Goal: Transaction & Acquisition: Obtain resource

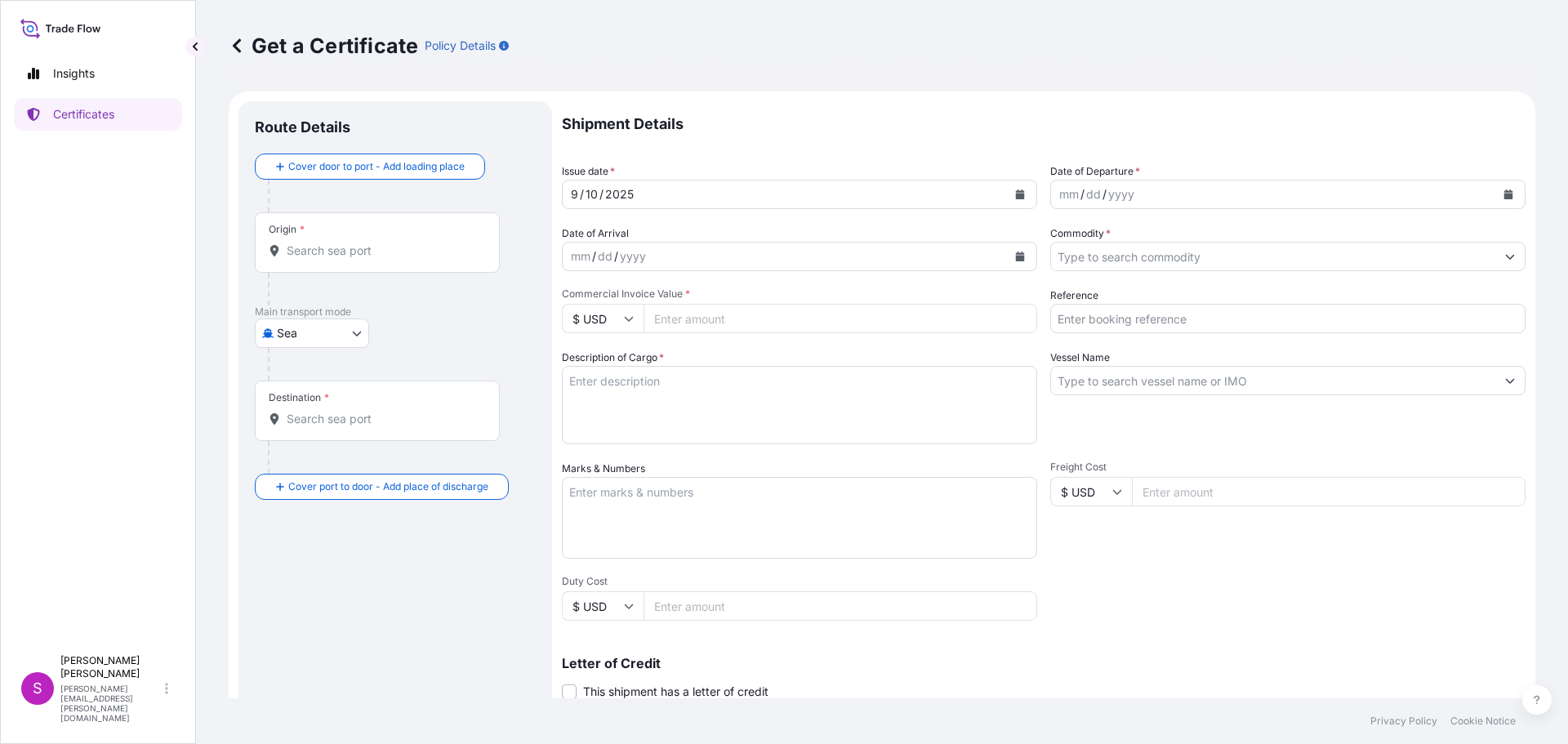
select select "Sea"
click at [318, 262] on div "Origin *" at bounding box center [377, 243] width 245 height 60
click at [318, 259] on input "Origin *" at bounding box center [383, 251] width 193 height 16
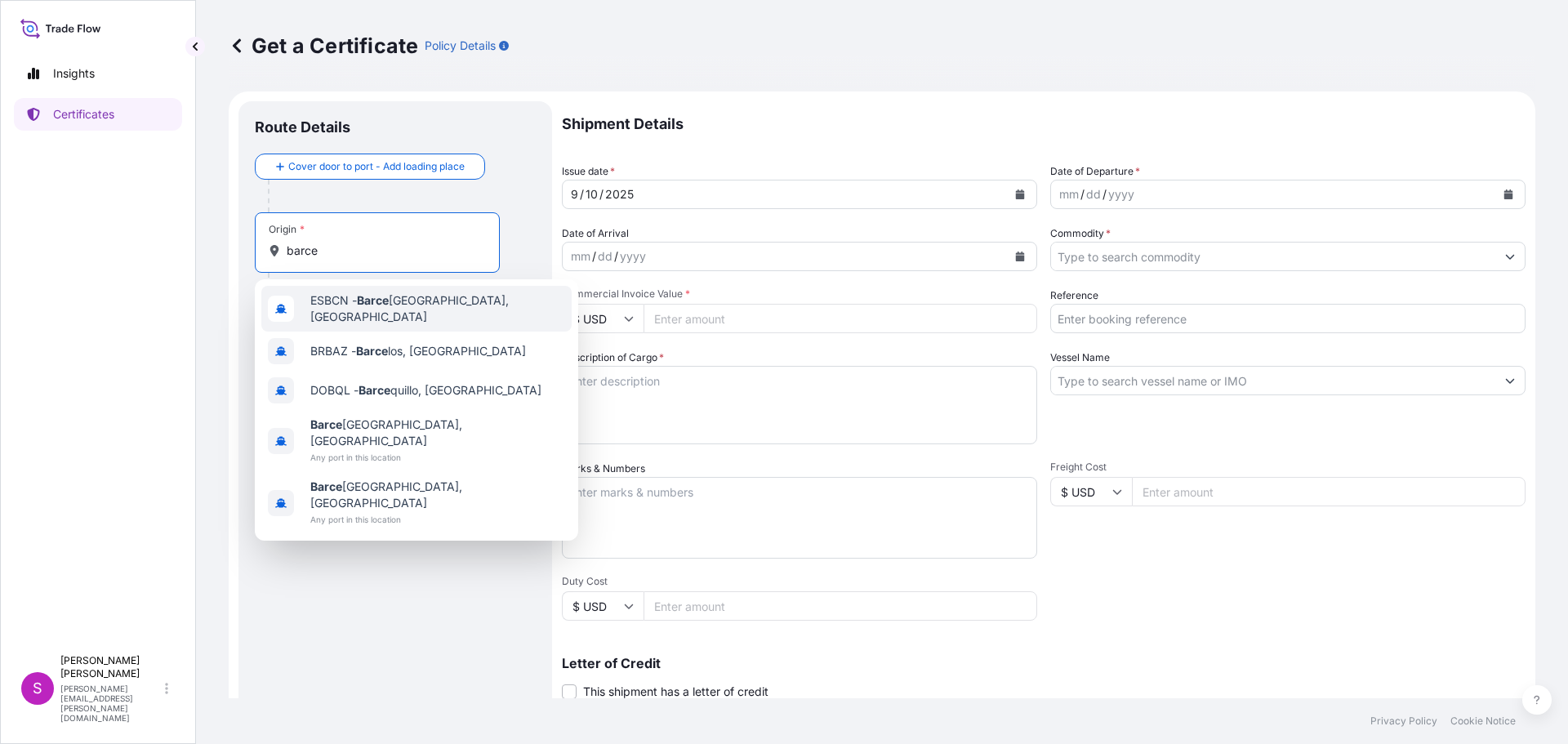
click at [343, 303] on span "ESBCN - [PERSON_NAME], [GEOGRAPHIC_DATA]" at bounding box center [438, 308] width 255 height 33
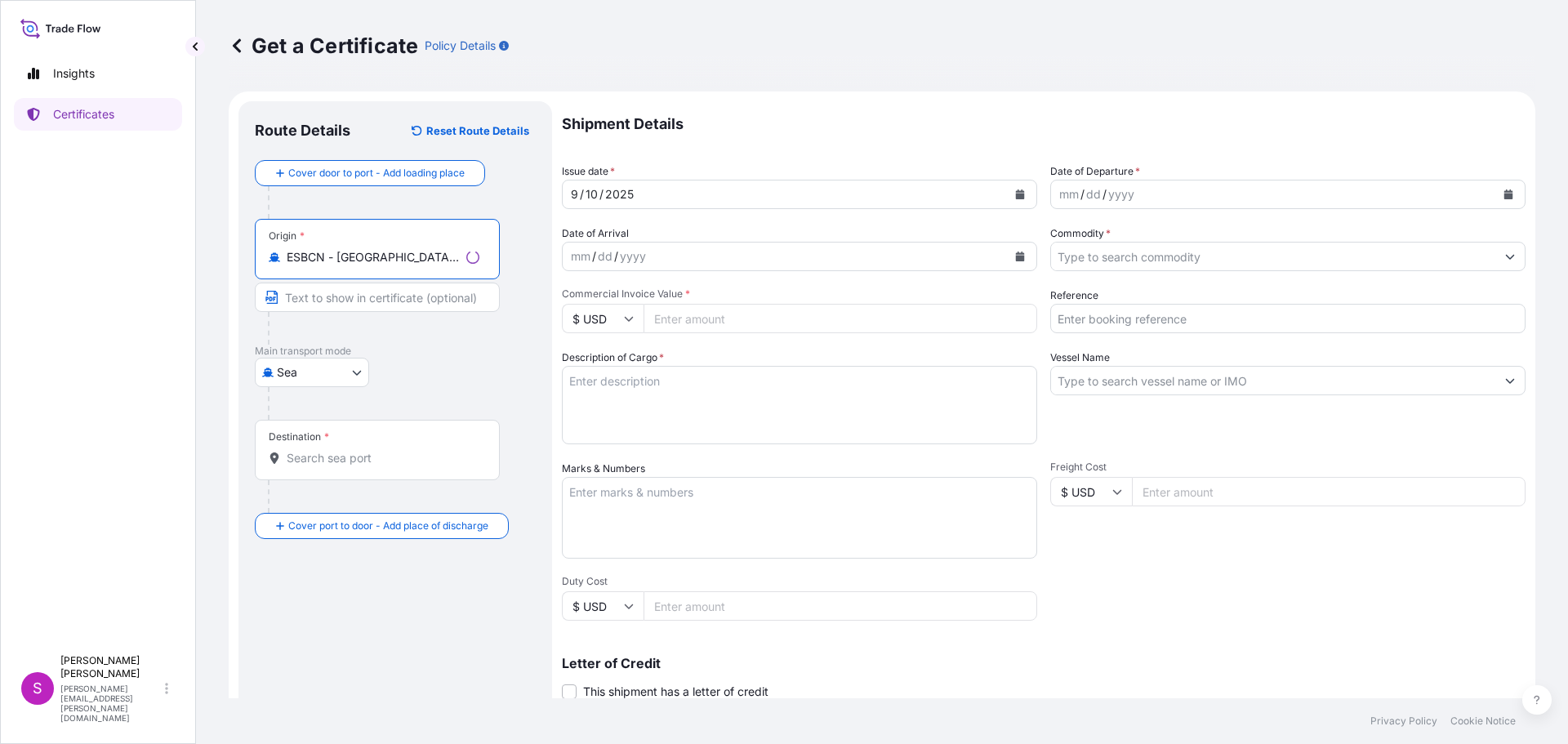
type input "ESBCN - [GEOGRAPHIC_DATA], [GEOGRAPHIC_DATA]"
click at [313, 447] on div "Destination *" at bounding box center [377, 450] width 245 height 60
click at [313, 450] on input "Destination *" at bounding box center [383, 458] width 193 height 16
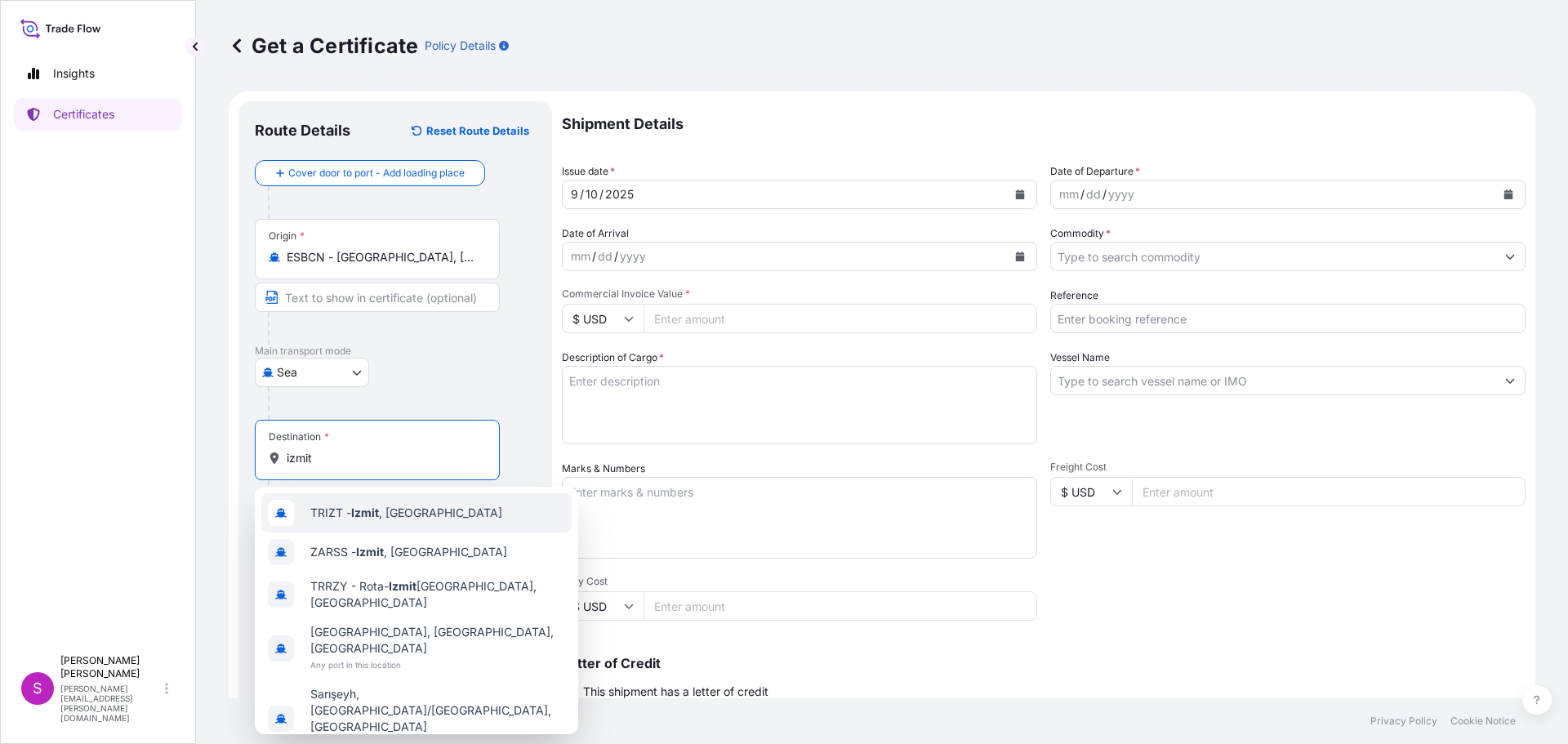
click at [352, 510] on span "TRIZT - [GEOGRAPHIC_DATA] , [GEOGRAPHIC_DATA]" at bounding box center [406, 513] width 192 height 16
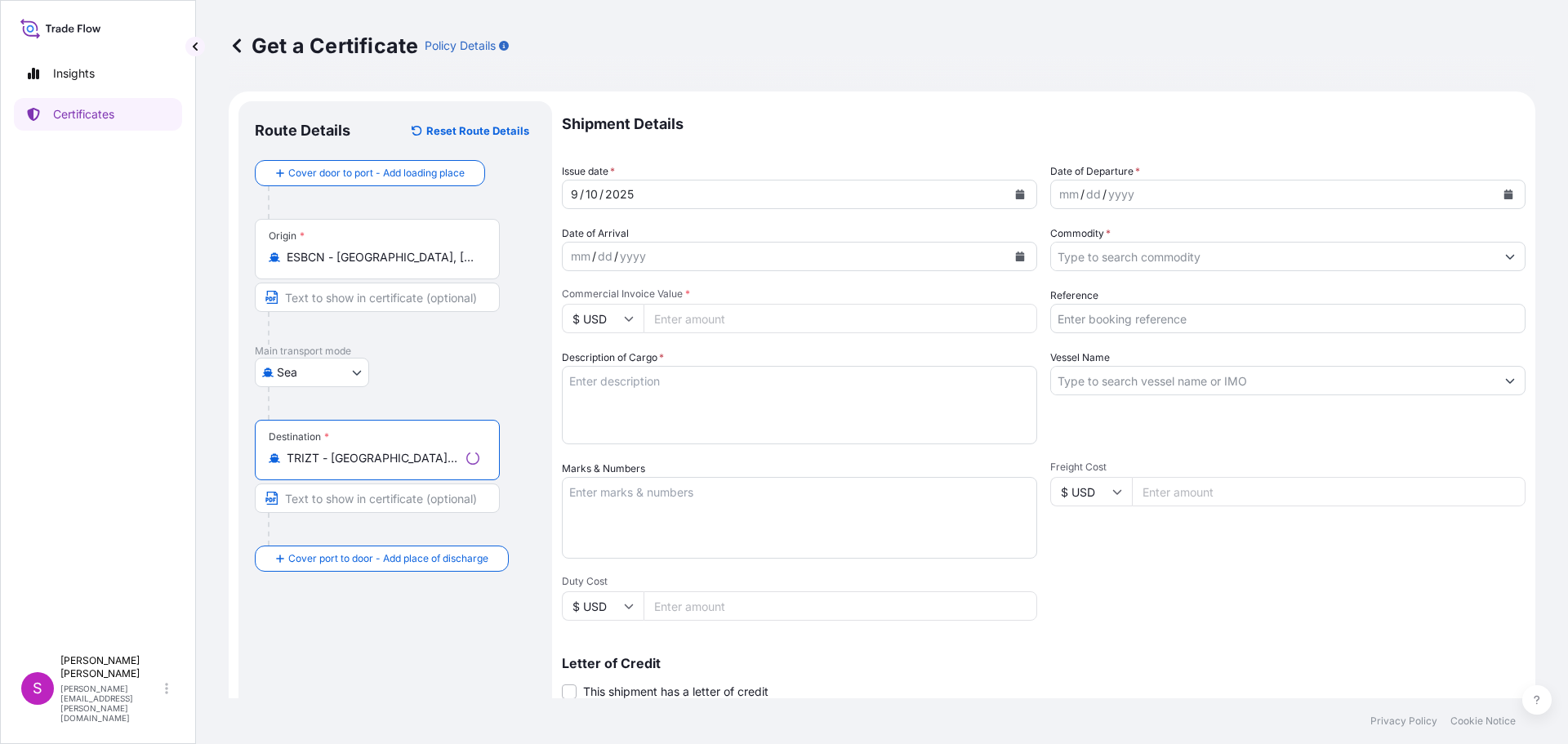
type input "TRIZT - [GEOGRAPHIC_DATA], [GEOGRAPHIC_DATA]"
click at [1200, 192] on div "mm / dd / yyyy" at bounding box center [1272, 194] width 444 height 29
click at [1496, 190] on button "Calendar" at bounding box center [1508, 194] width 26 height 26
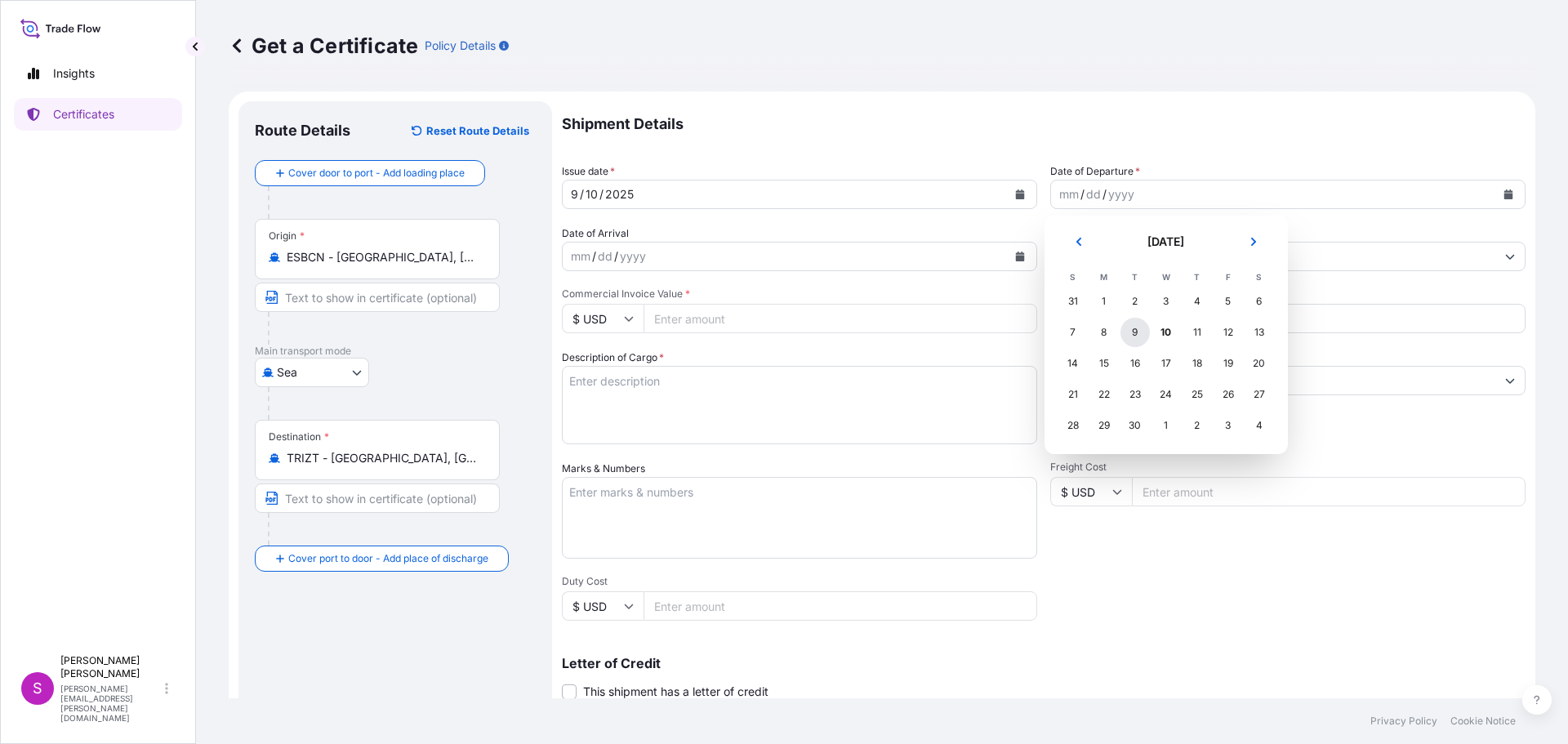
click at [1132, 337] on div "9" at bounding box center [1134, 332] width 29 height 29
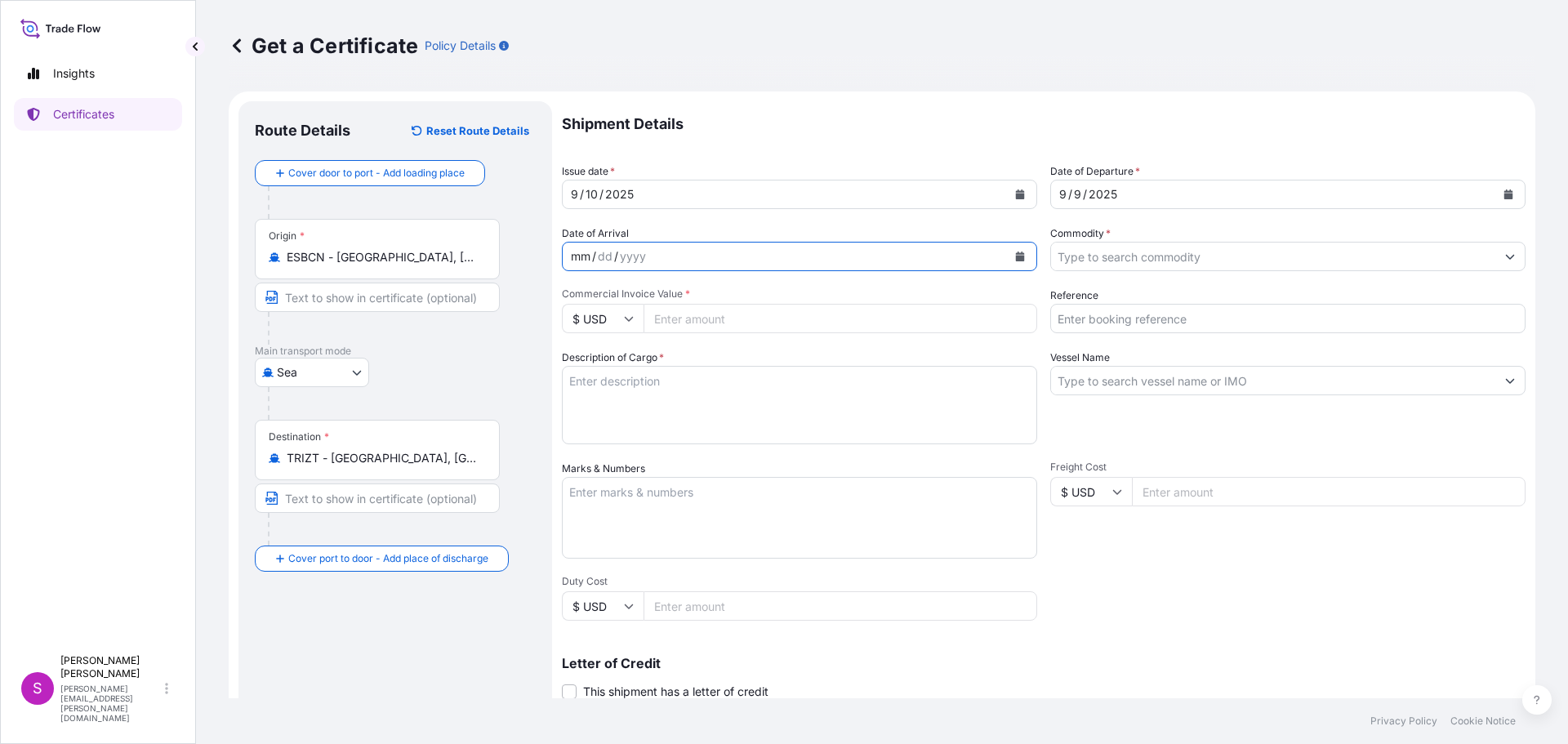
click at [682, 261] on div "mm / dd / yyyy" at bounding box center [784, 256] width 444 height 29
click at [1015, 255] on icon "Calendar" at bounding box center [1020, 256] width 10 height 10
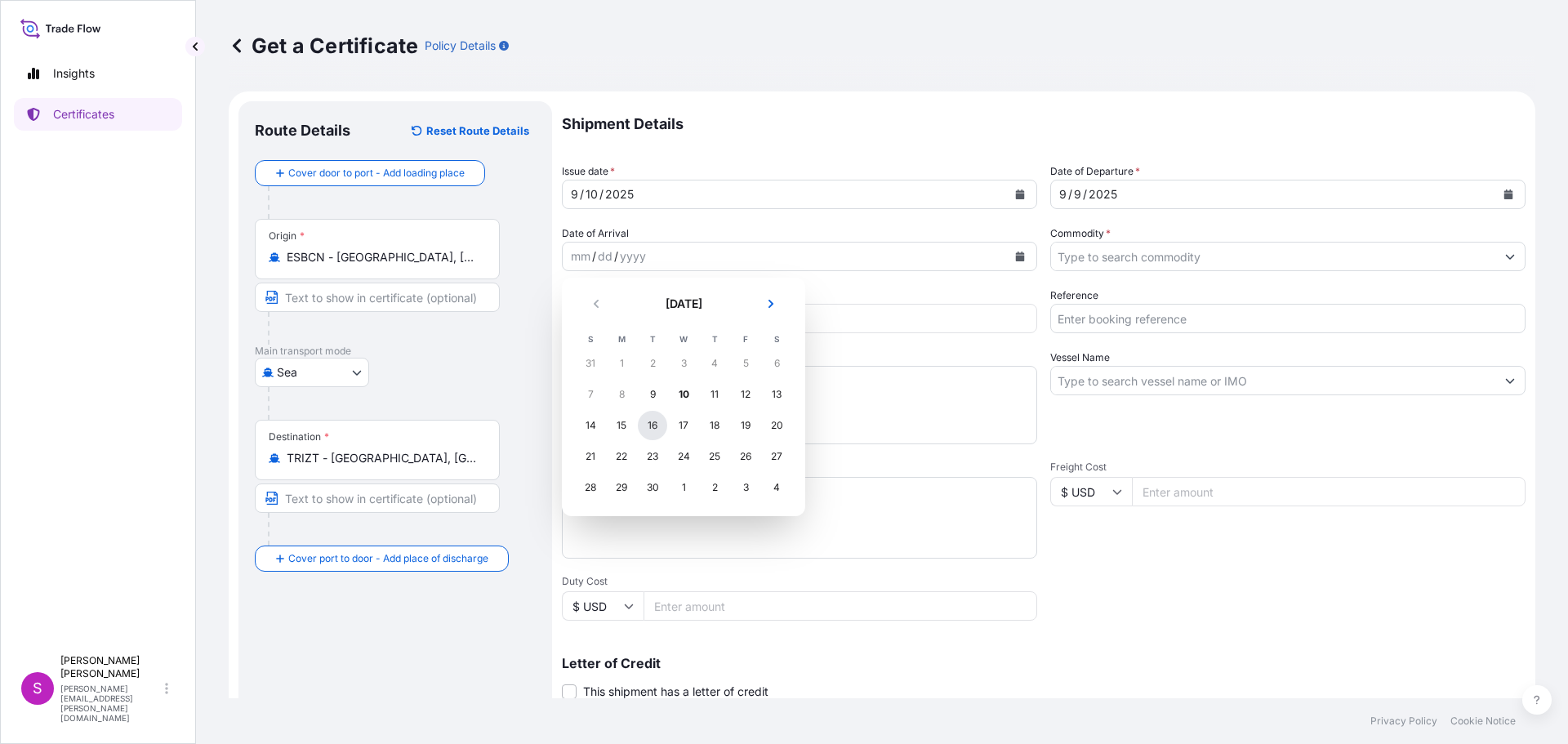
click at [653, 424] on div "16" at bounding box center [652, 425] width 29 height 29
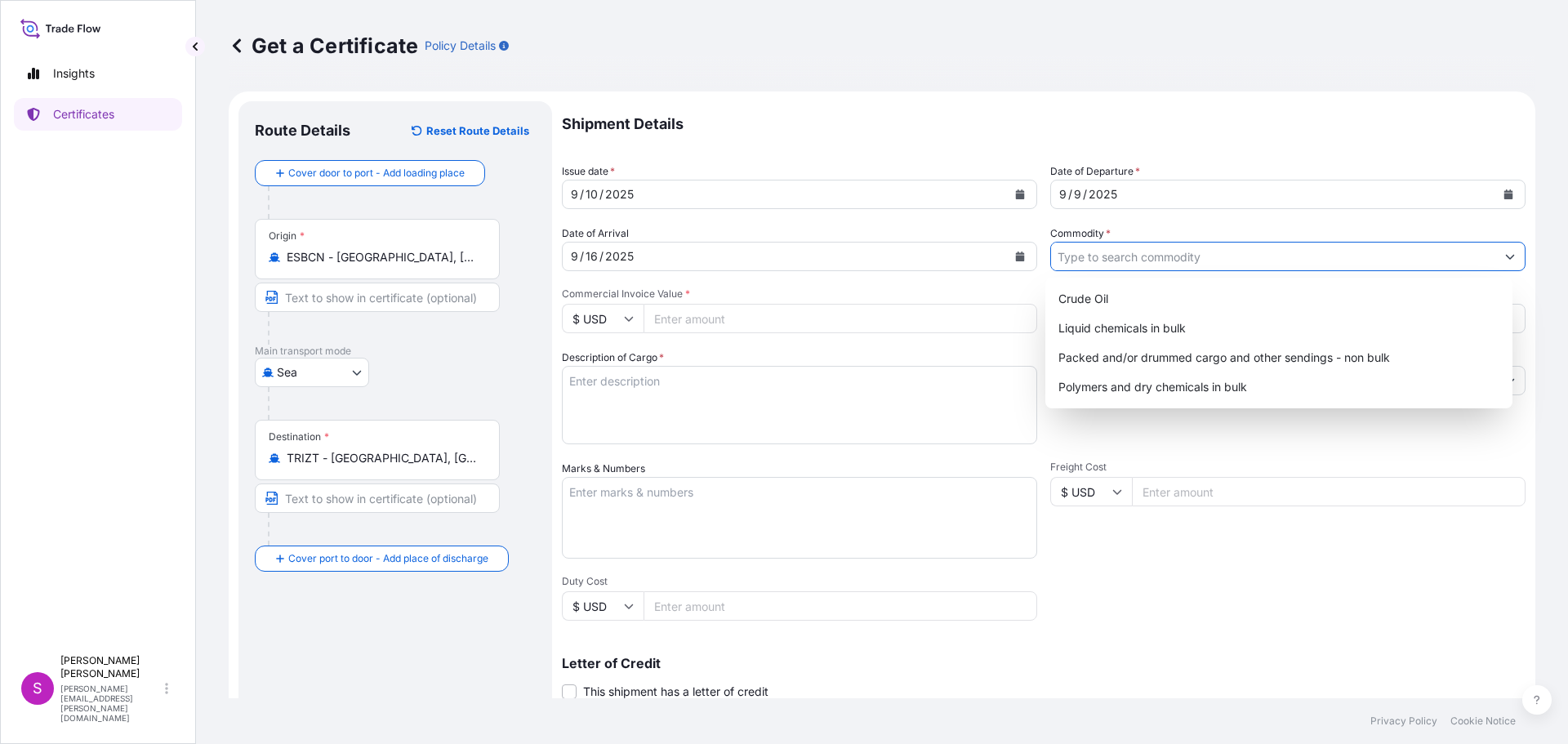
click at [1126, 244] on input "Commodity *" at bounding box center [1272, 256] width 444 height 29
click at [1155, 327] on div "Liquid chemicals in bulk" at bounding box center [1278, 328] width 454 height 29
type input "Liquid chemicals in bulk"
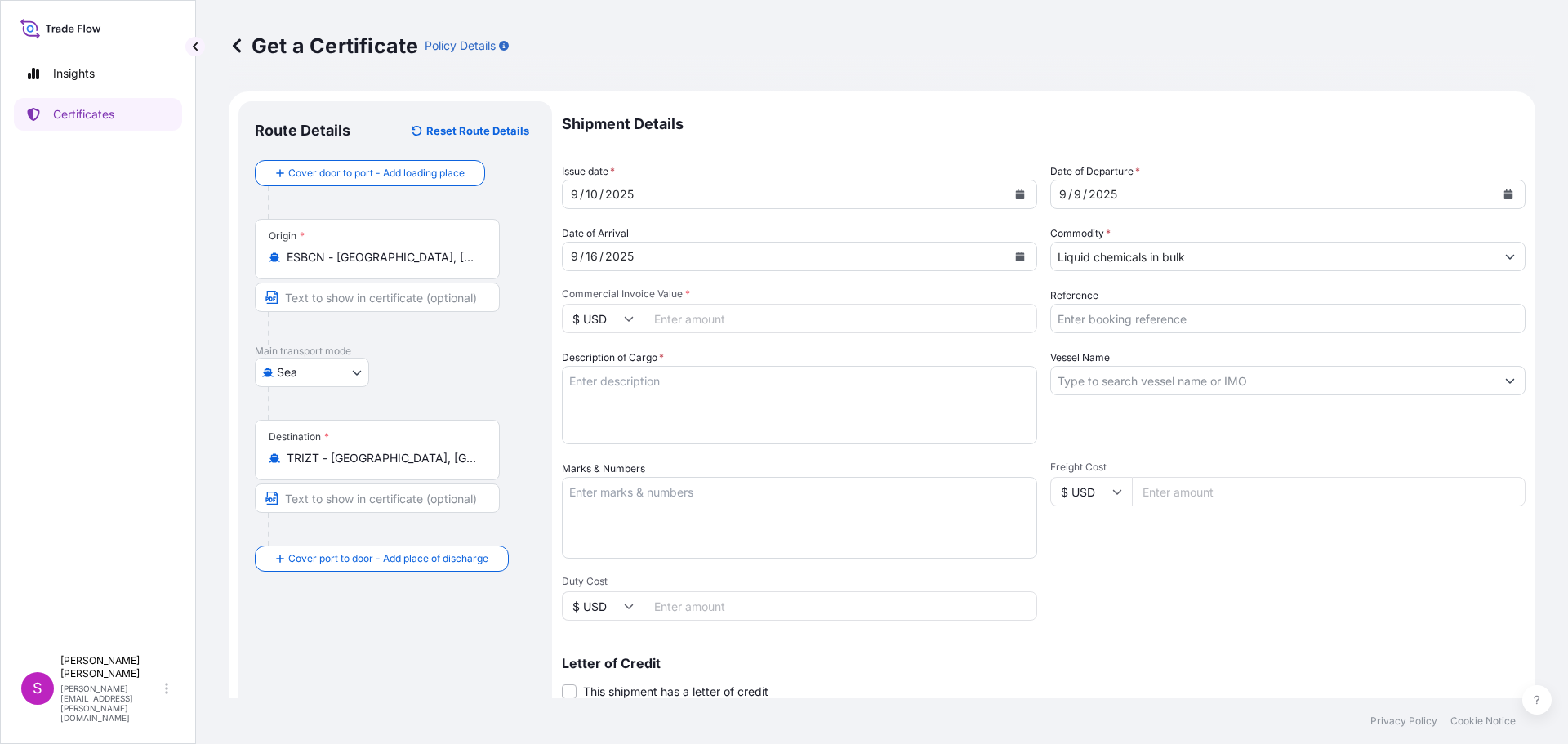
drag, startPoint x: 630, startPoint y: 320, endPoint x: 600, endPoint y: 337, distance: 34.5
click at [628, 321] on icon at bounding box center [629, 320] width 9 height 5
drag, startPoint x: 588, startPoint y: 369, endPoint x: 656, endPoint y: 333, distance: 76.9
click at [608, 358] on div "€ EUR" at bounding box center [602, 363] width 68 height 31
type input "€ EUR"
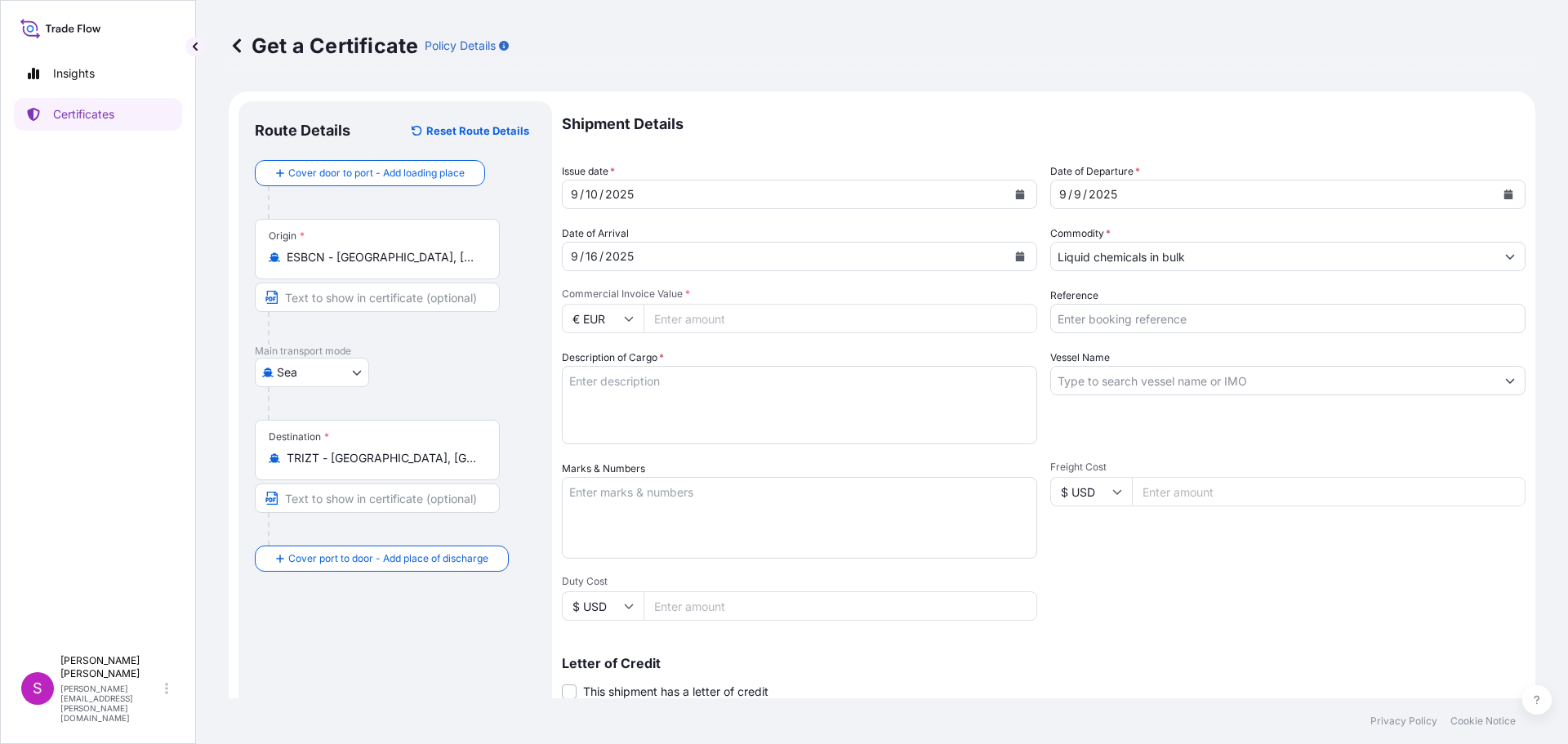
click at [676, 317] on input "Commercial Invoice Value *" at bounding box center [840, 318] width 393 height 29
type input "30001.92"
click at [1074, 320] on input "Reference" at bounding box center [1287, 318] width 475 height 29
type input "1625202453"
click at [811, 429] on textarea "Description of Cargo *" at bounding box center [799, 405] width 475 height 78
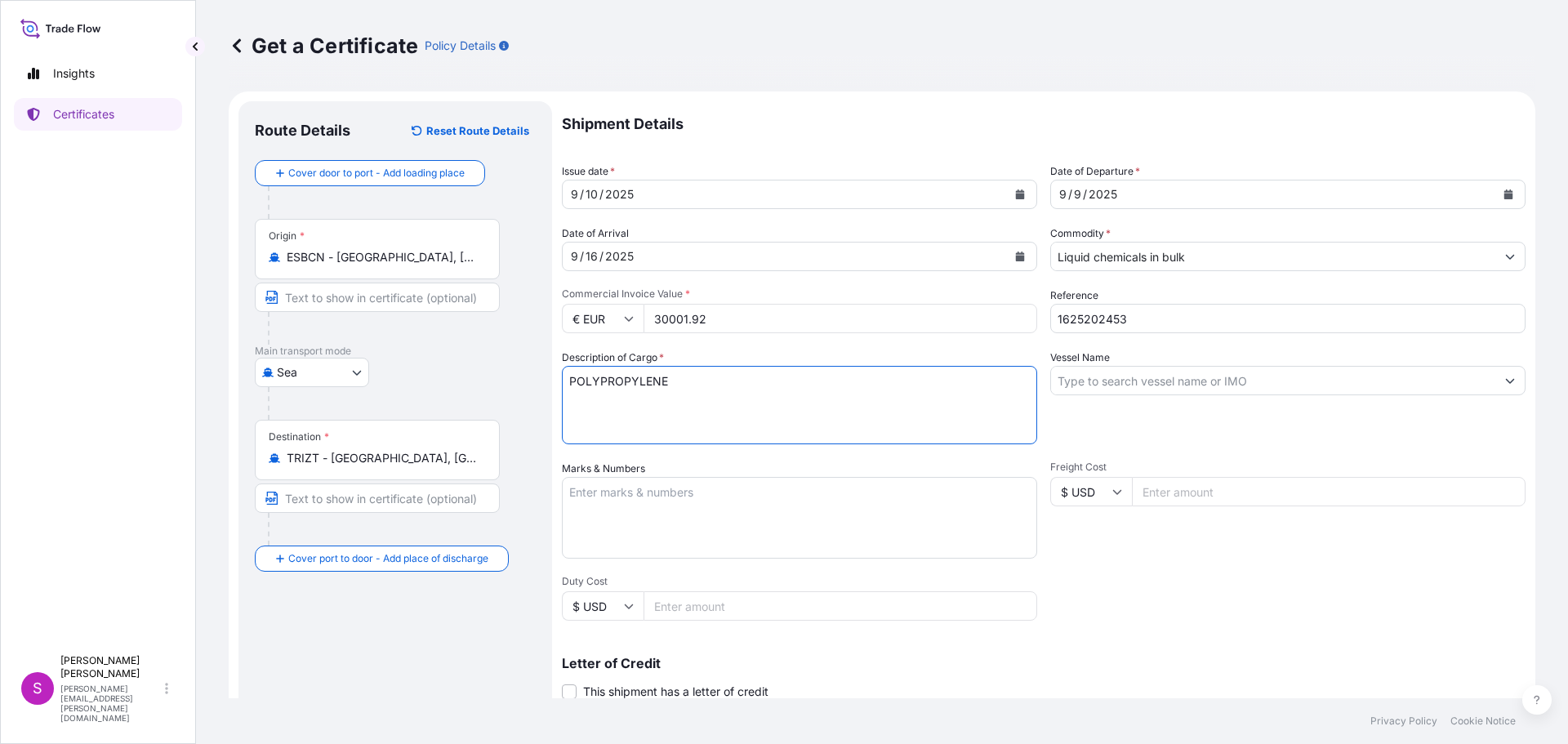
type textarea "POLYPROPYLENE"
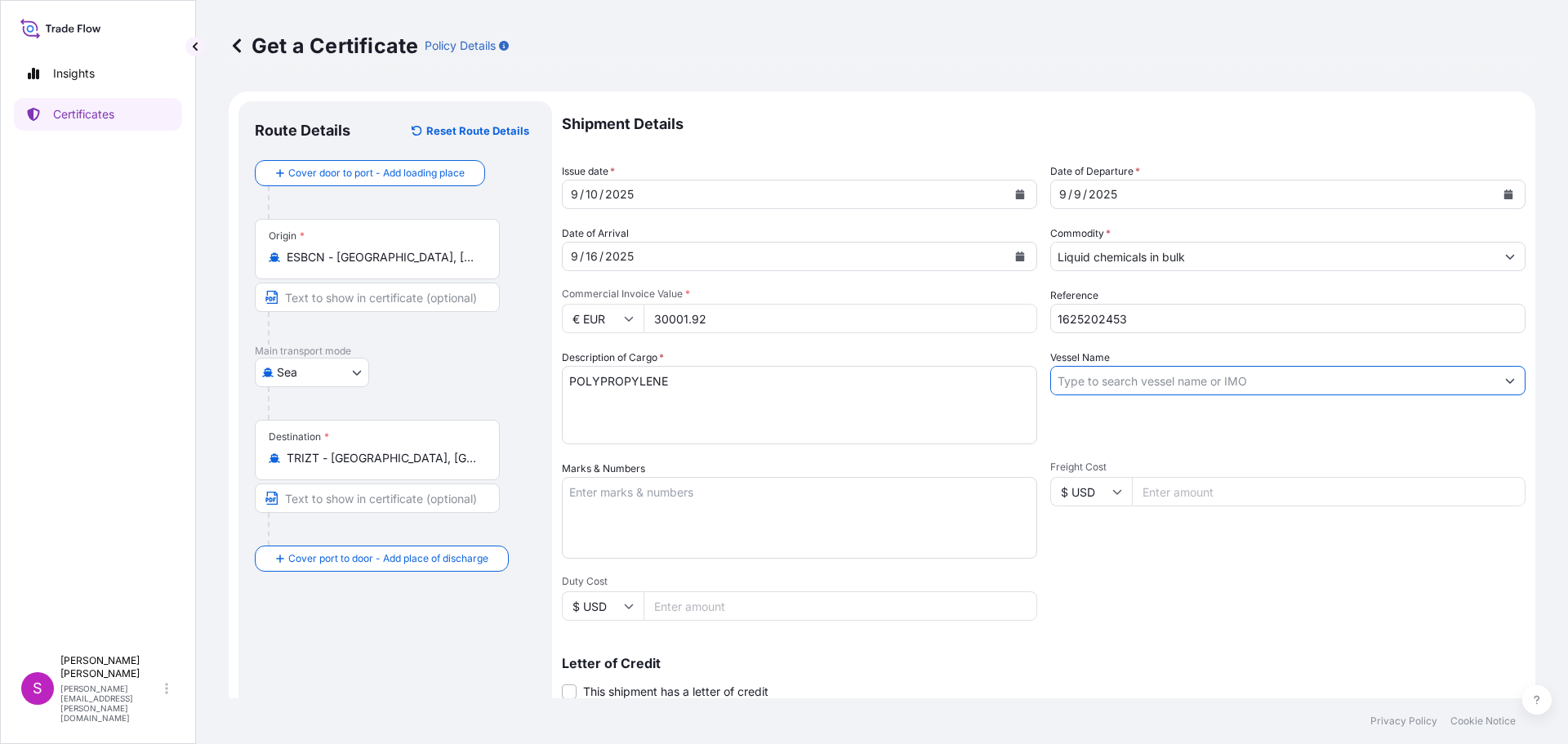
click at [1127, 373] on input "Vessel Name" at bounding box center [1272, 380] width 444 height 29
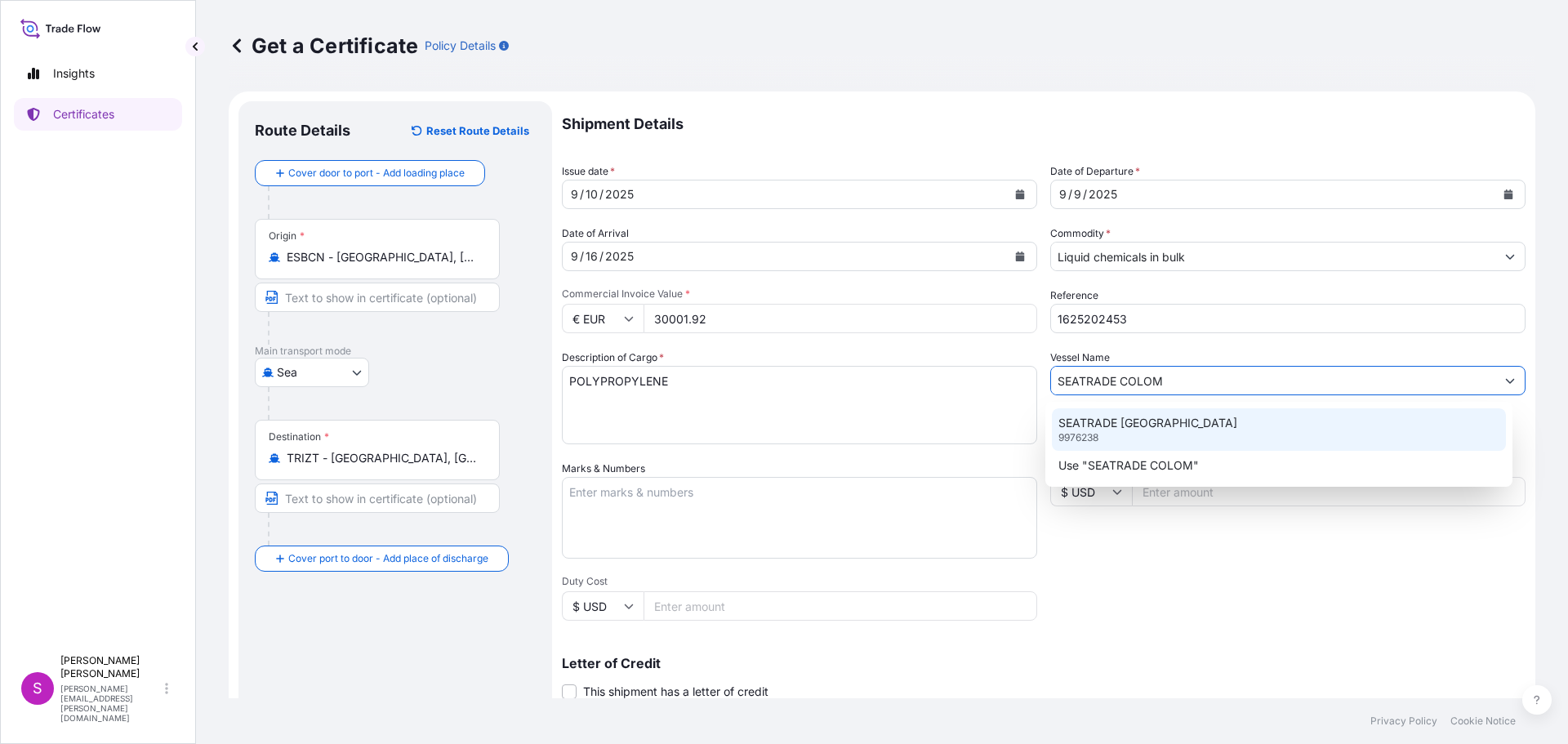
click at [1157, 428] on p "SEATRADE [GEOGRAPHIC_DATA]" at bounding box center [1147, 422] width 179 height 16
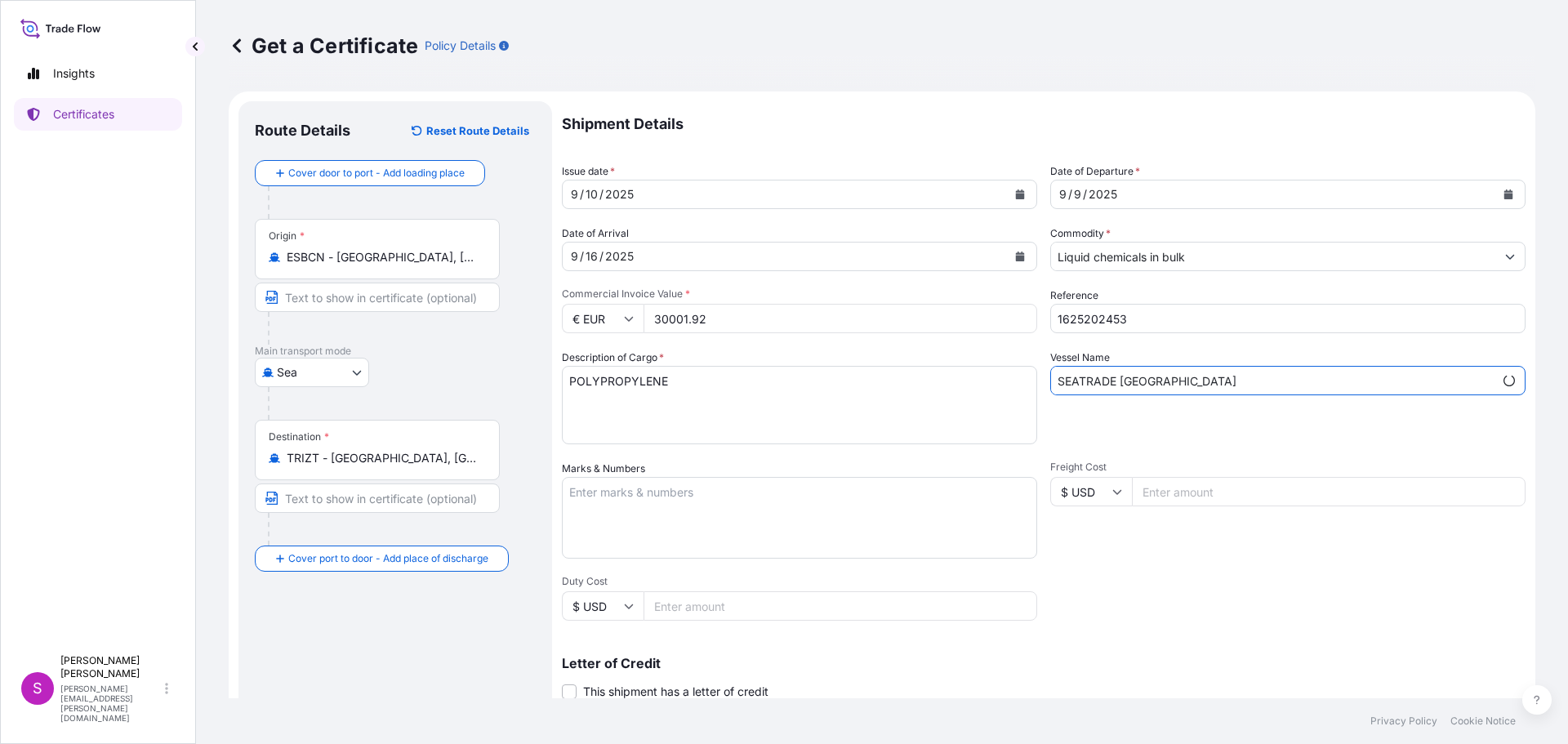
type input "SEATRADE [GEOGRAPHIC_DATA]"
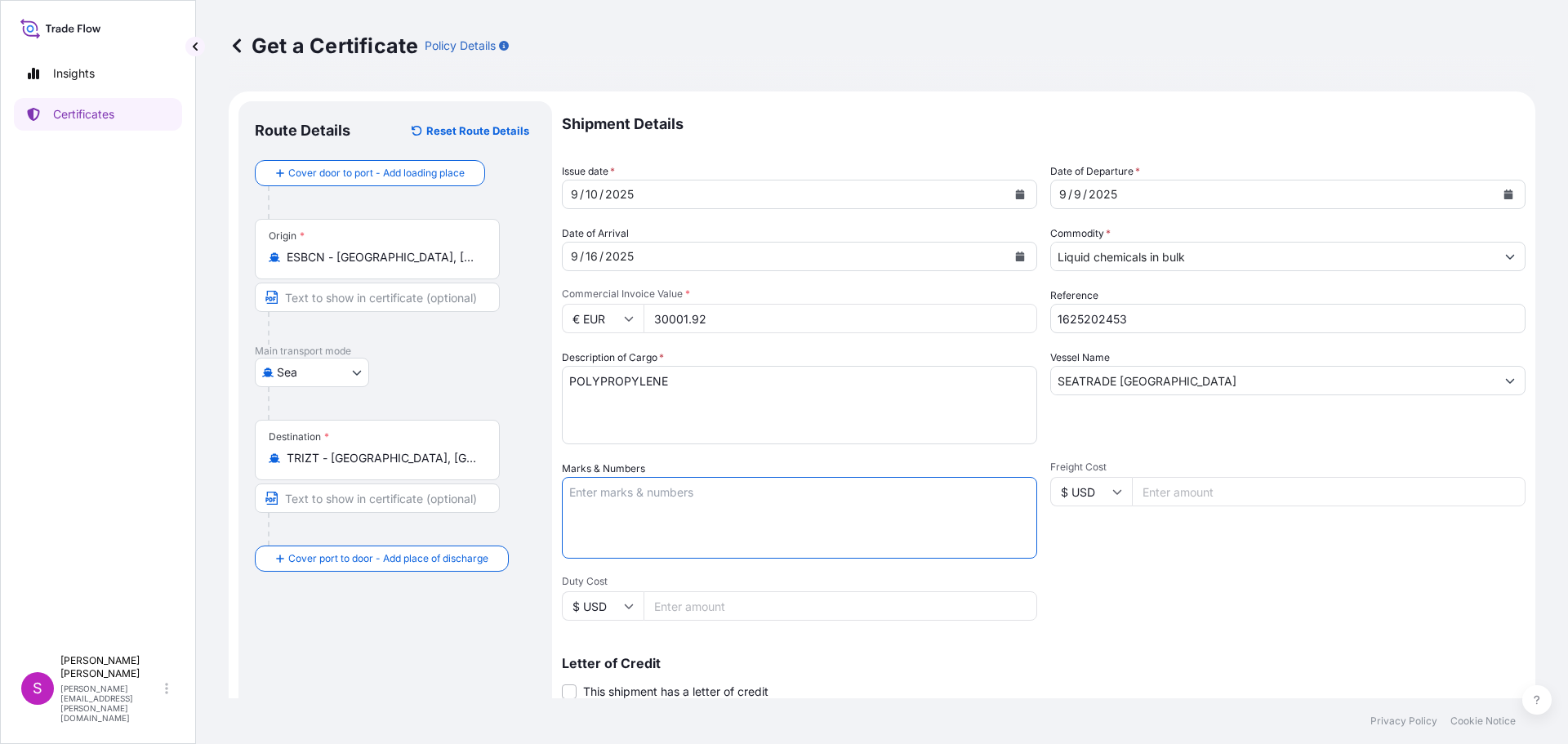
click at [614, 526] on textarea "Marks & Numbers" at bounding box center [799, 517] width 475 height 81
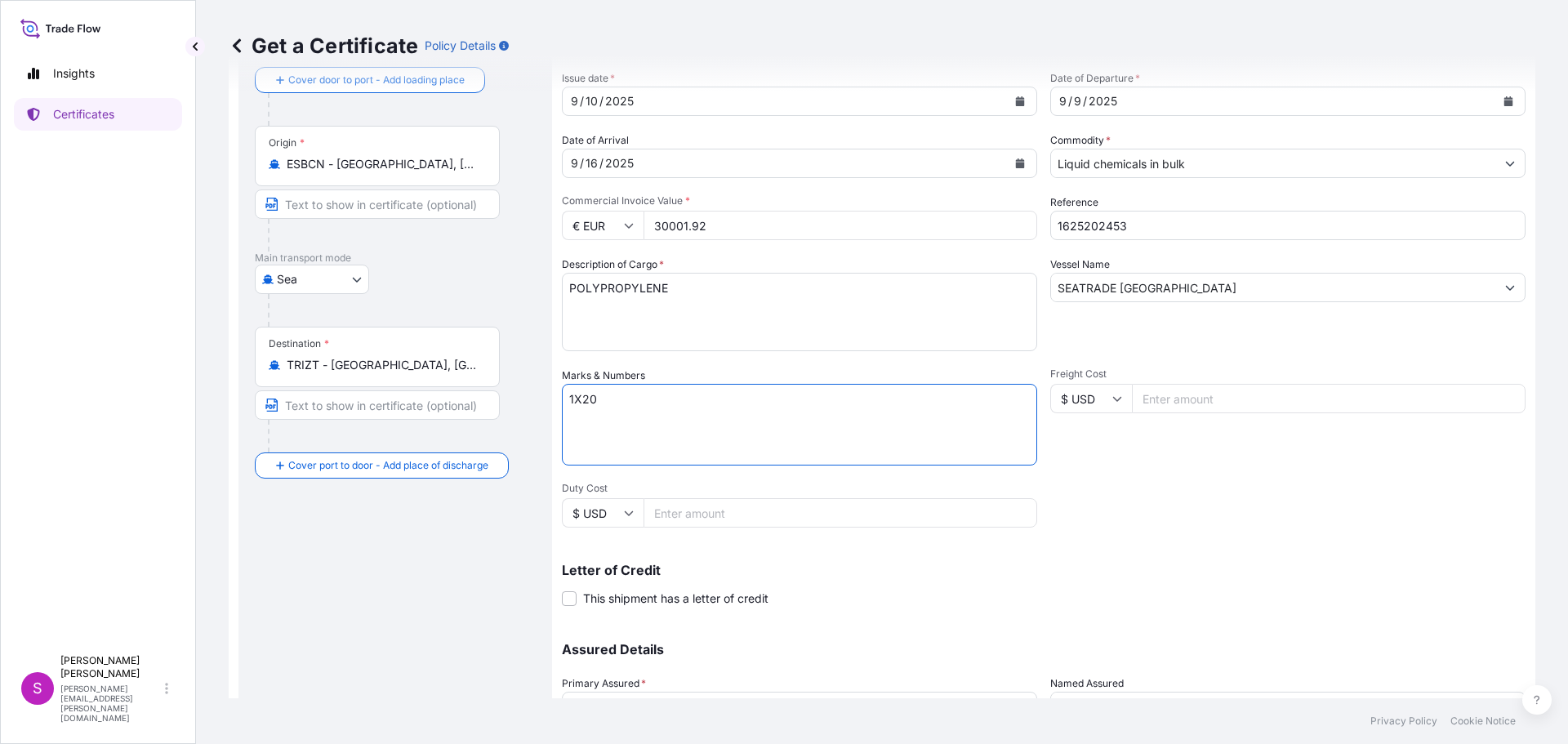
scroll to position [236, 0]
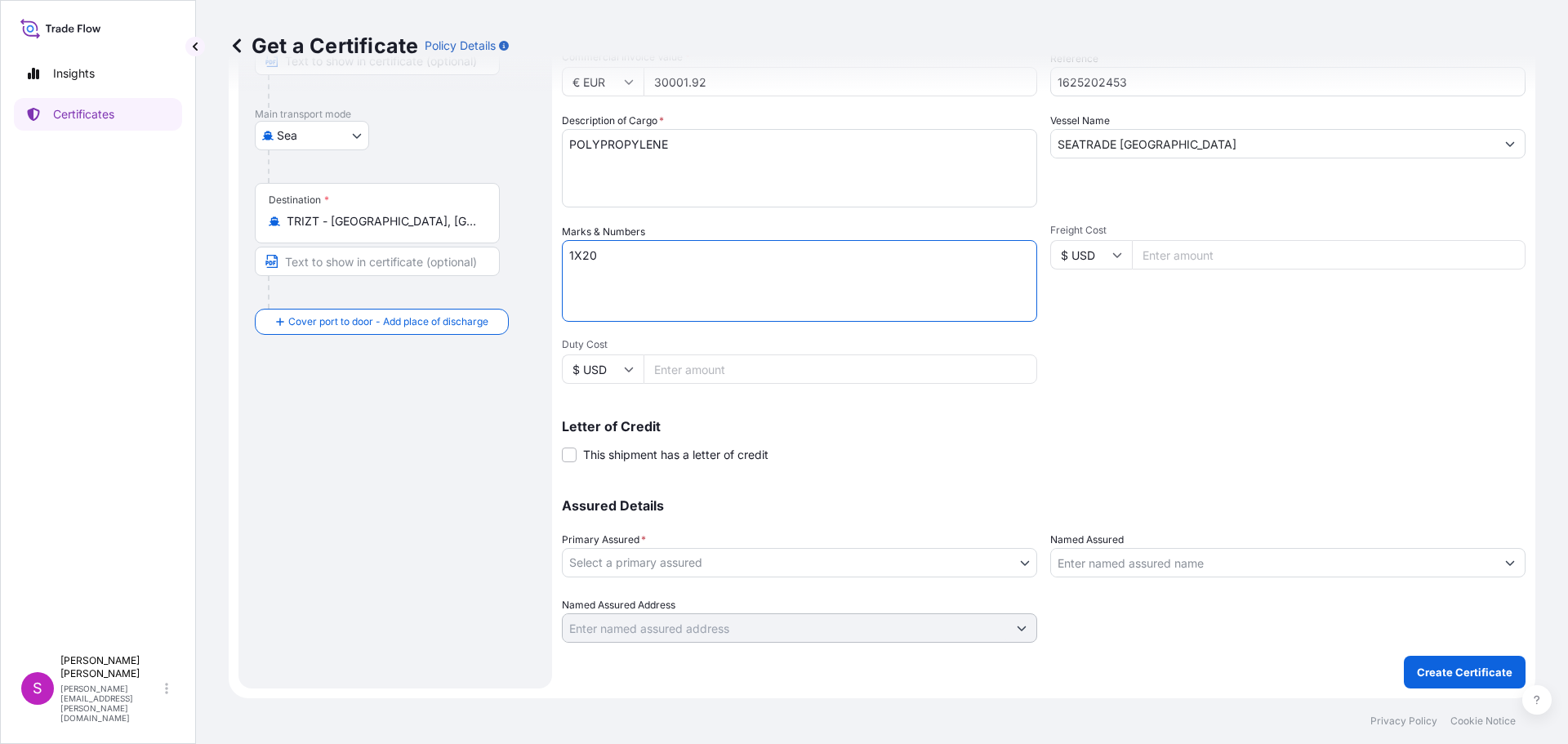
type textarea "1X20"
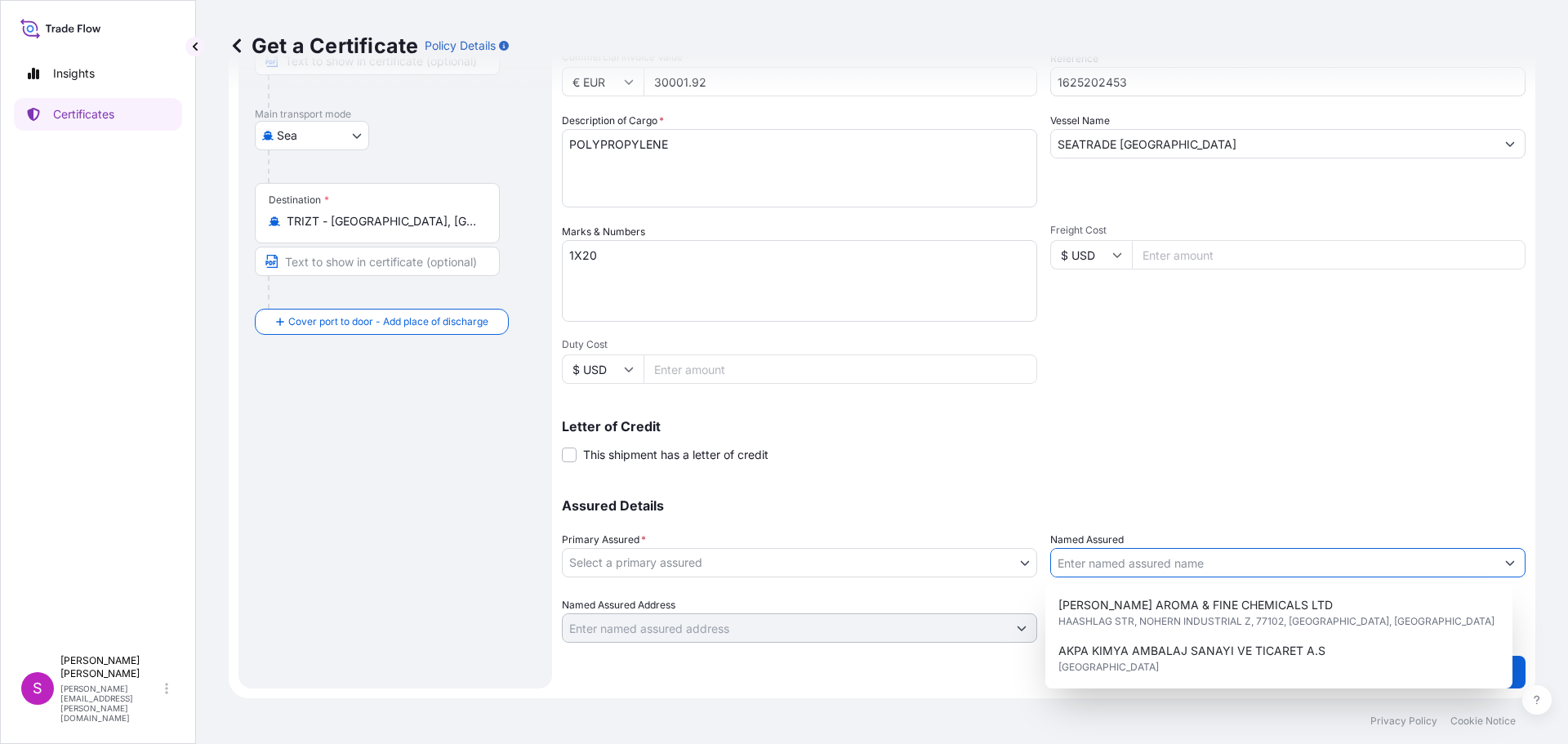
click at [1114, 562] on input "Named Assured" at bounding box center [1272, 562] width 444 height 29
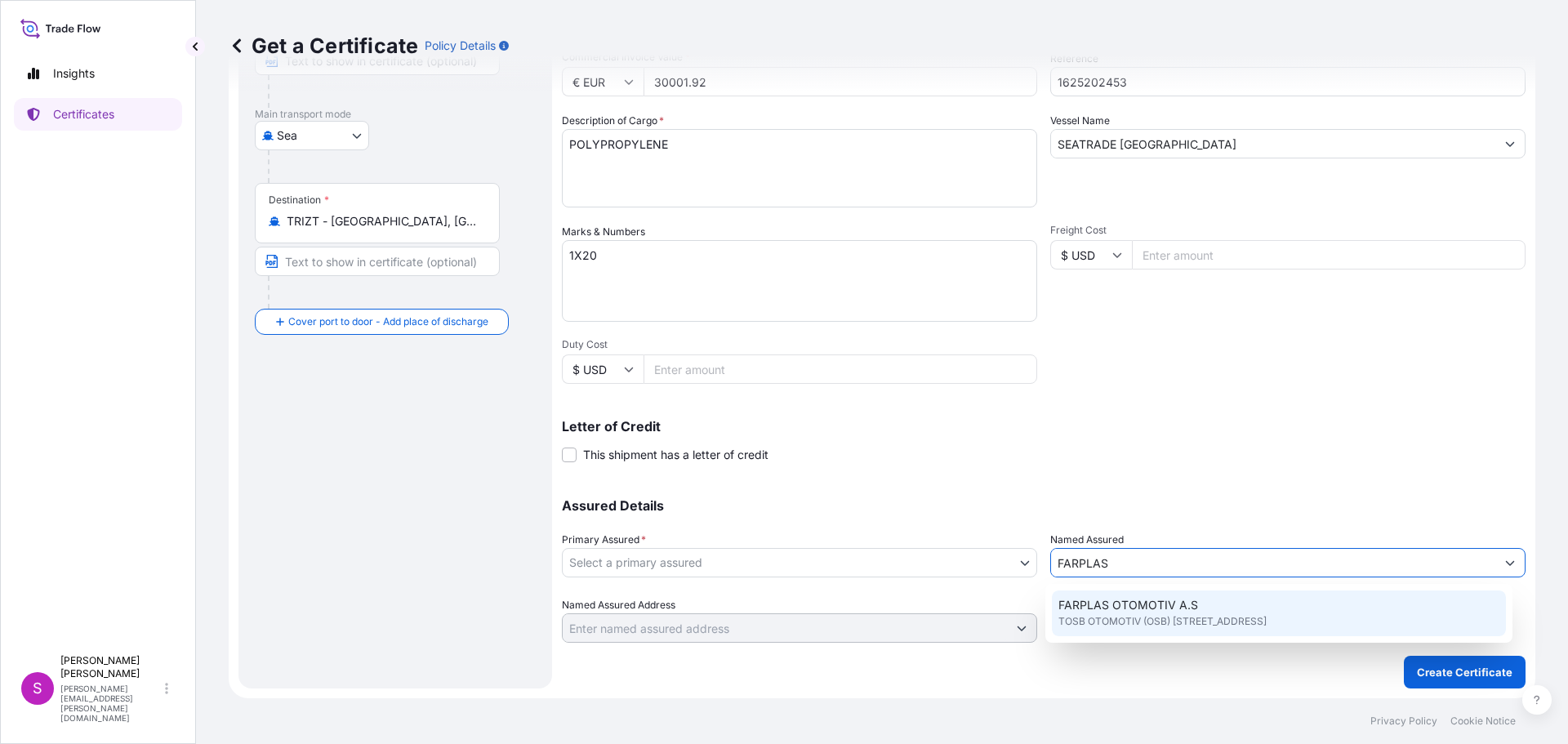
click at [1110, 607] on span "FARPLAS OTOMOTIV A.S" at bounding box center [1128, 605] width 140 height 16
type input "FARPLAS OTOMOTIV A.S"
type input "TOSB OTOMOTIV (OSB) MAH.3.CAD NO:11/2"
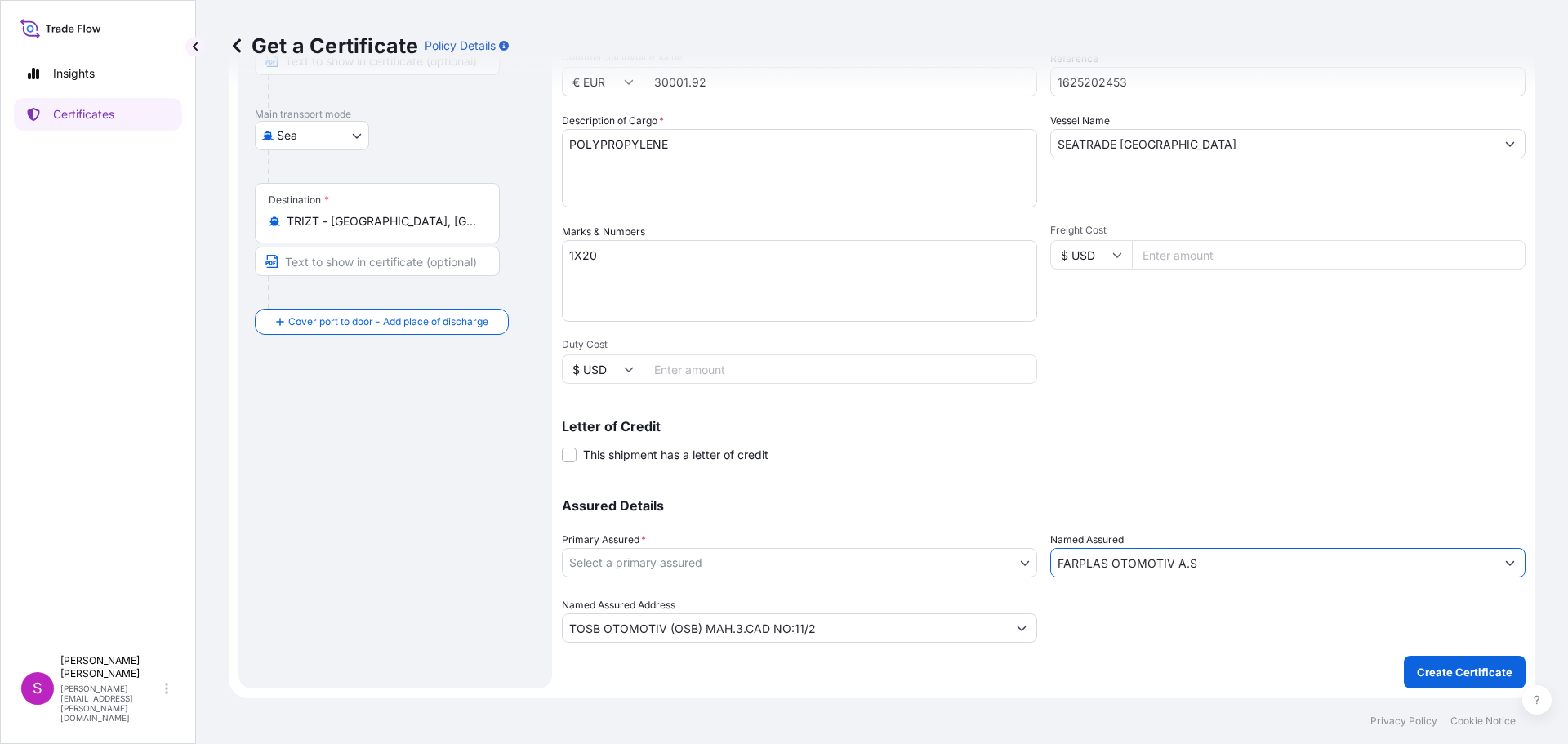
type input "FARPLAS OTOMOTIV A.S"
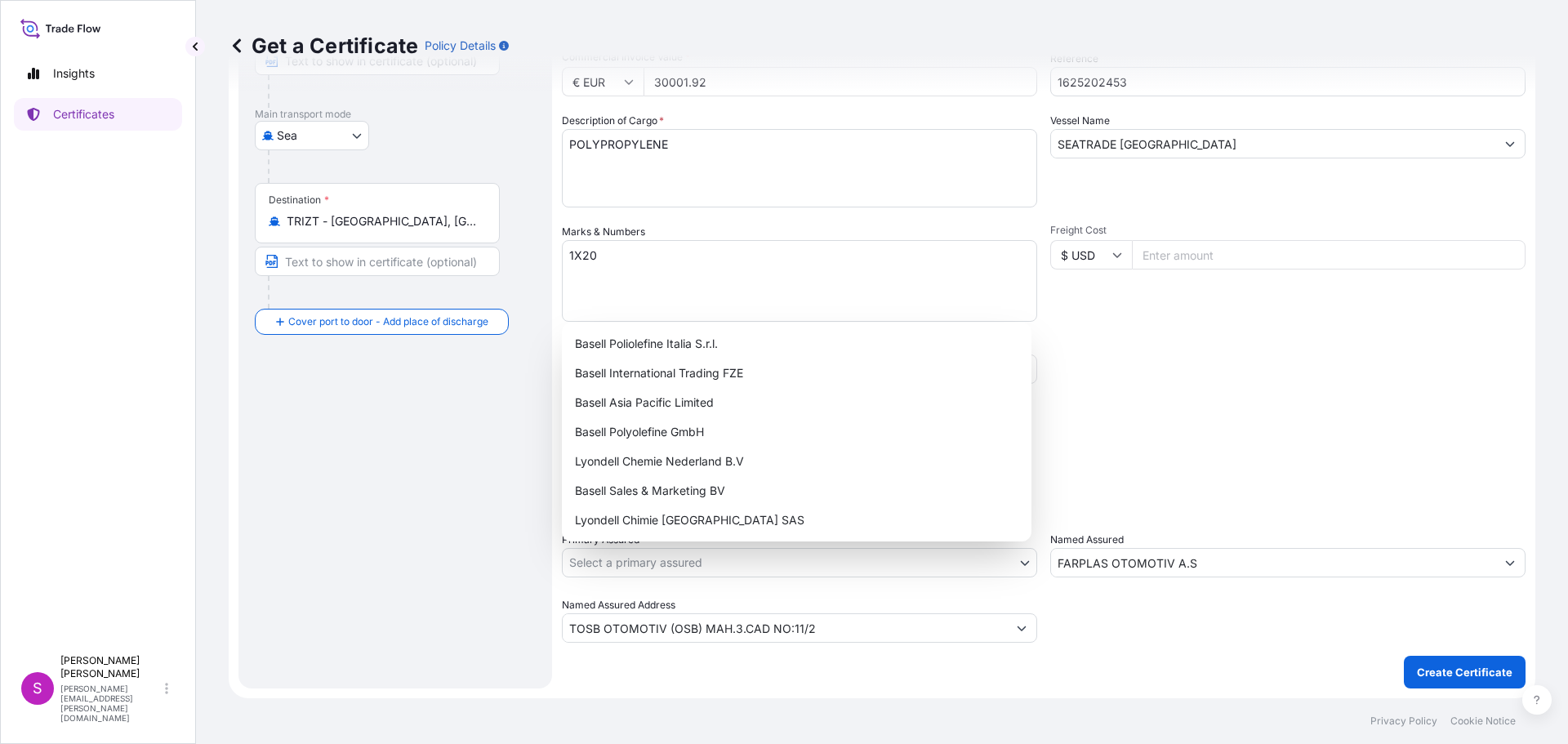
click at [713, 557] on body "8 options available. 1 option available. 0 options available. 1 option availabl…" at bounding box center [784, 372] width 1568 height 744
click at [659, 496] on div "Basell Sales & Marketing BV" at bounding box center [796, 490] width 456 height 29
select select "32164"
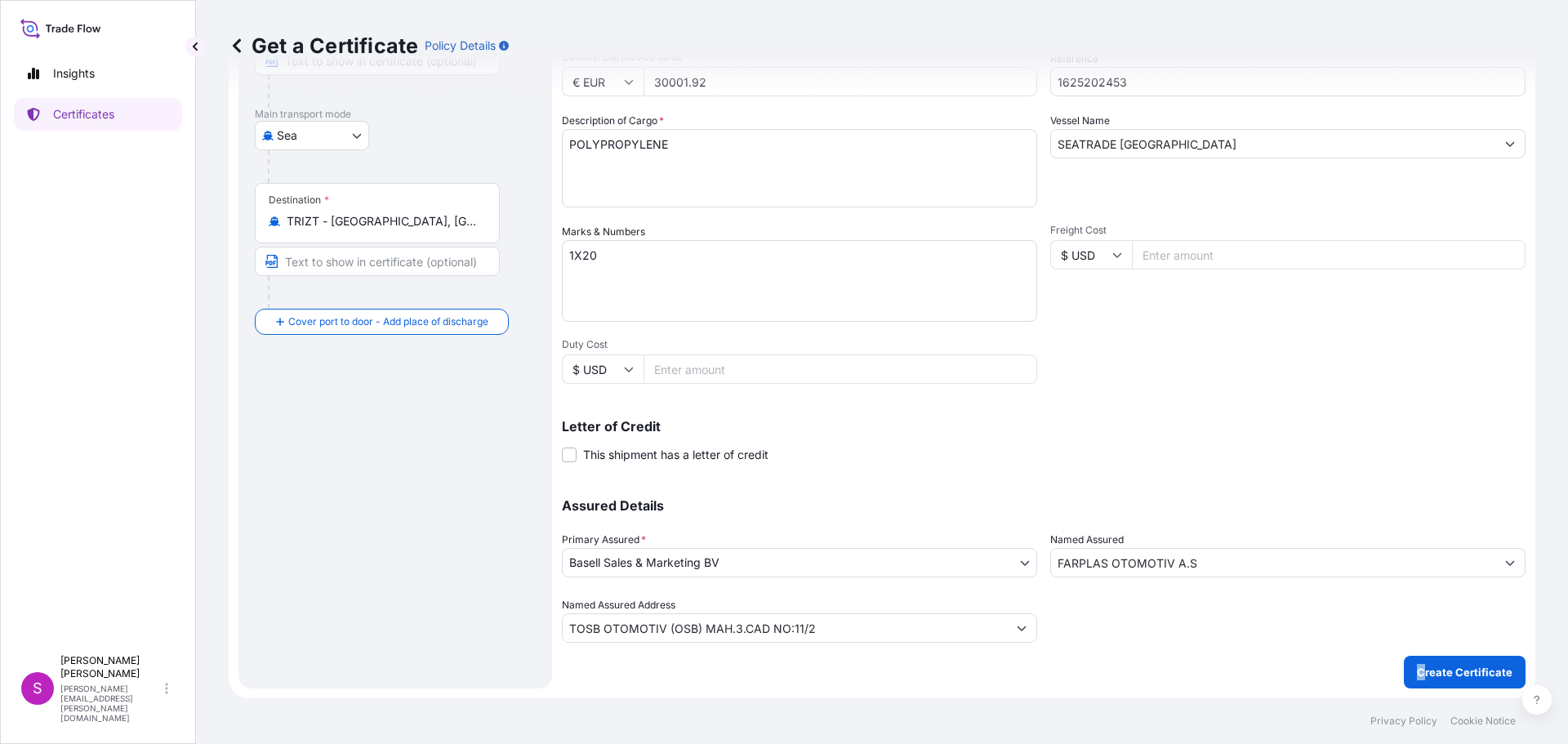
drag, startPoint x: 1414, startPoint y: 652, endPoint x: 1435, endPoint y: 665, distance: 24.7
click at [1429, 661] on div "Shipment Details Issue date * [DATE] Date of Departure * [DATE] Date of Arrival…" at bounding box center [1044, 276] width 964 height 824
click at [1435, 665] on p "Create Certificate" at bounding box center [1464, 671] width 96 height 16
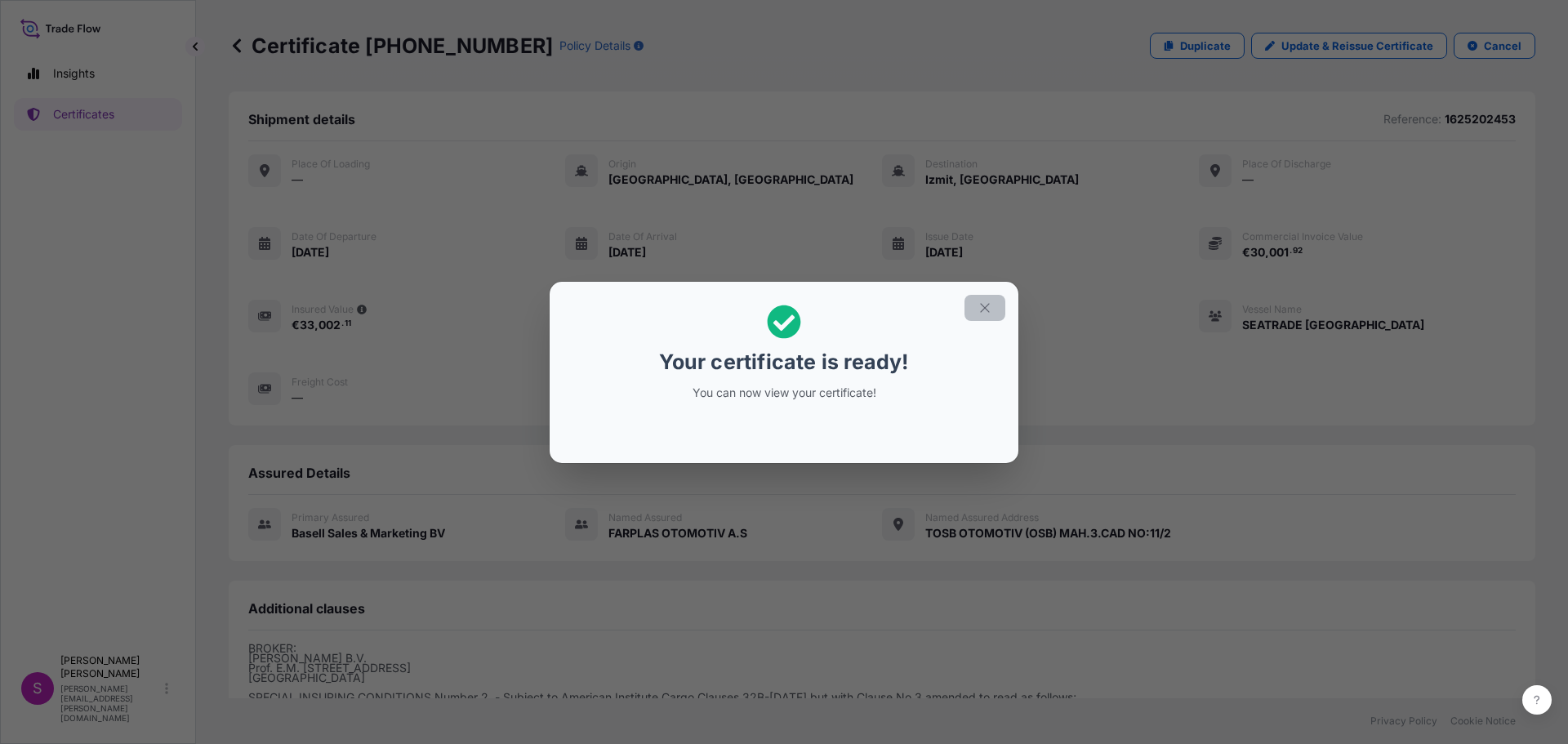
click at [995, 307] on button "button" at bounding box center [984, 307] width 41 height 26
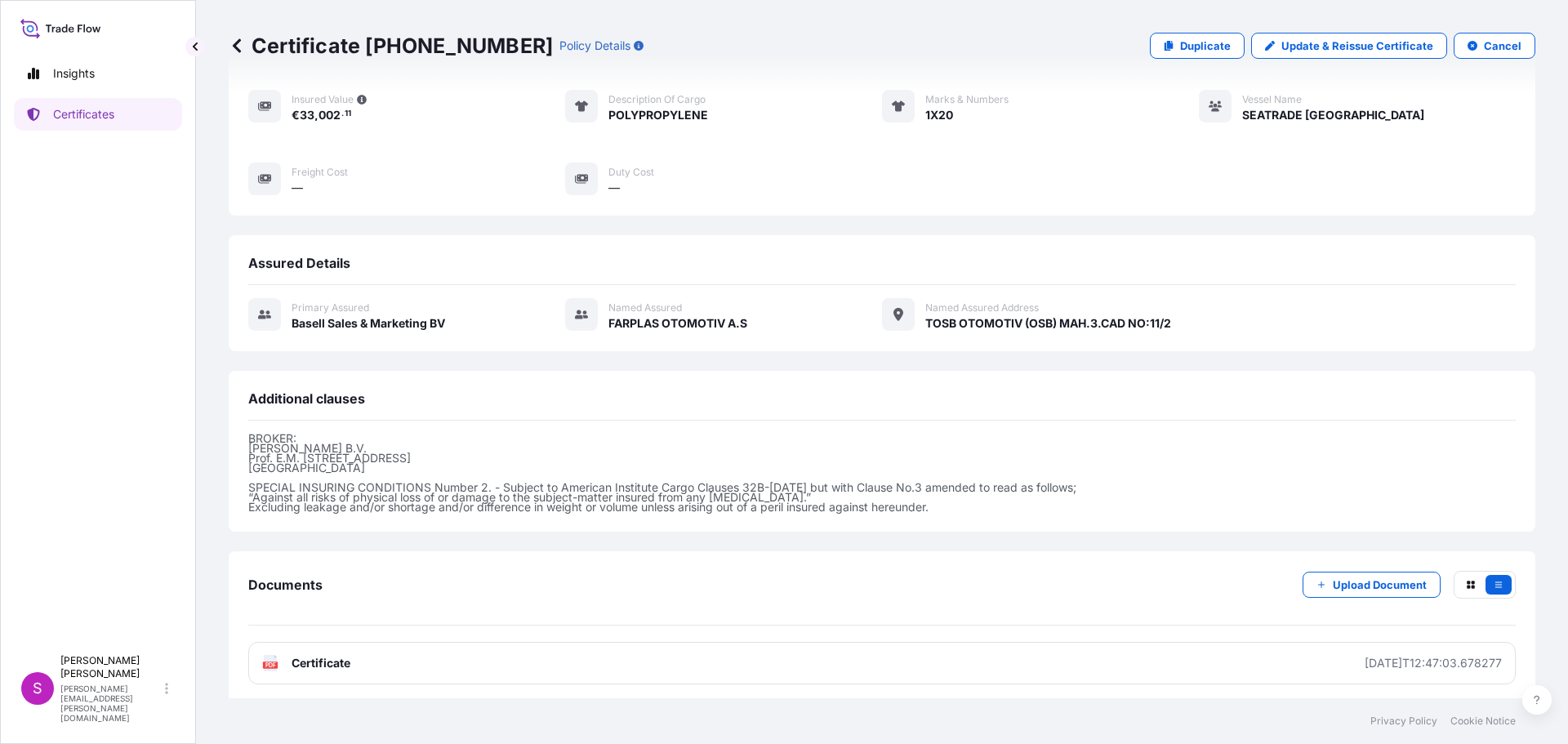
scroll to position [215, 0]
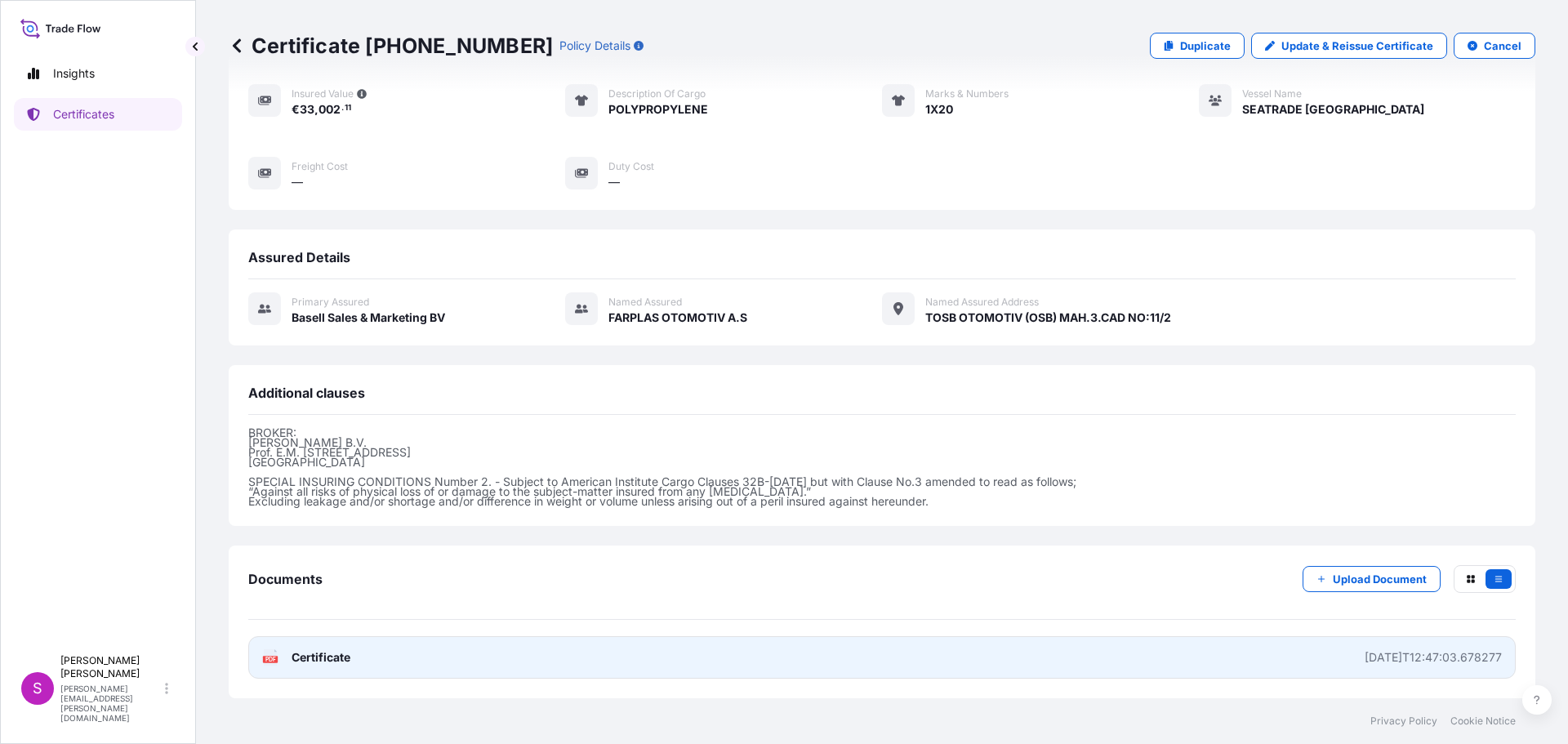
click at [270, 655] on icon at bounding box center [271, 657] width 14 height 16
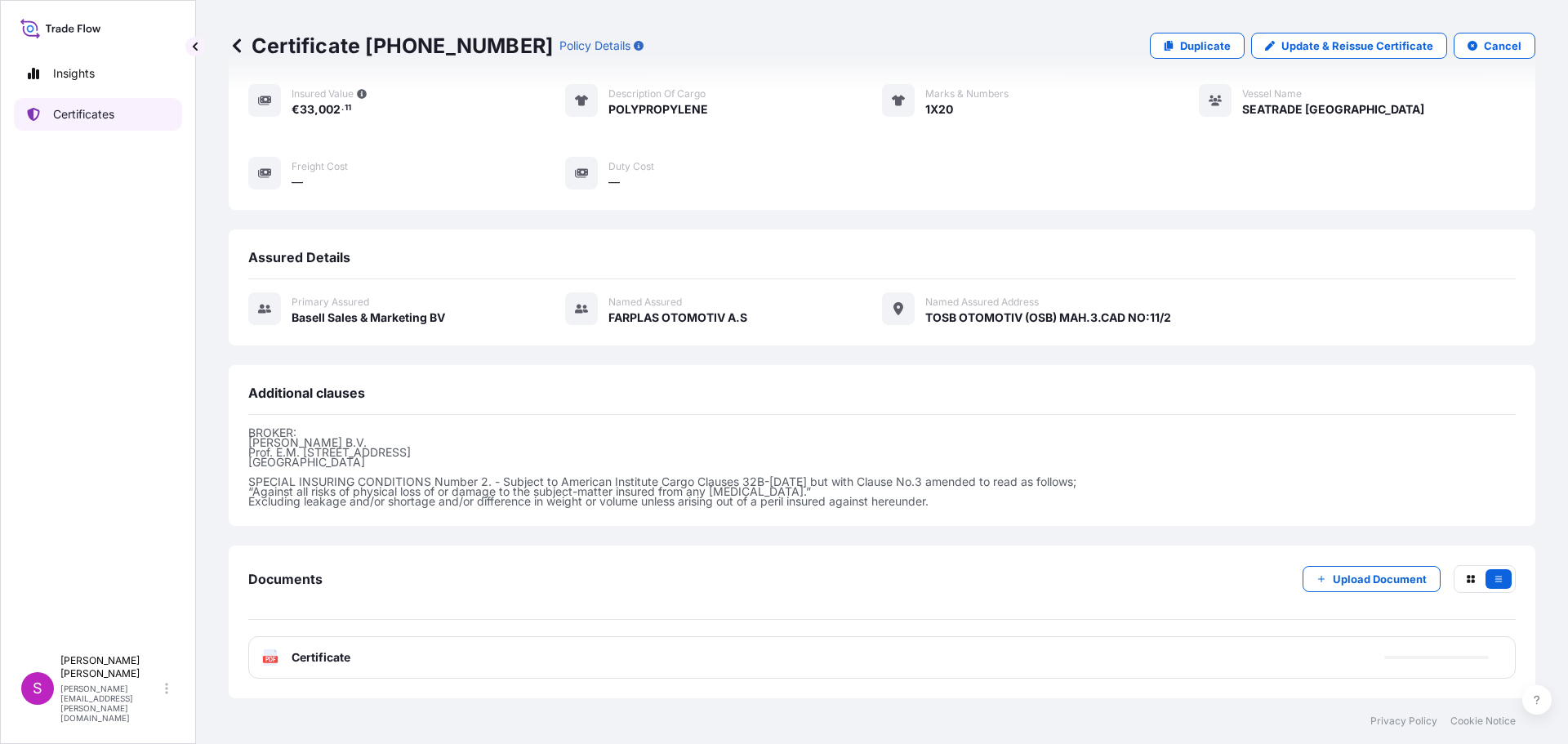
click at [82, 108] on p "Certificates" at bounding box center [83, 114] width 61 height 16
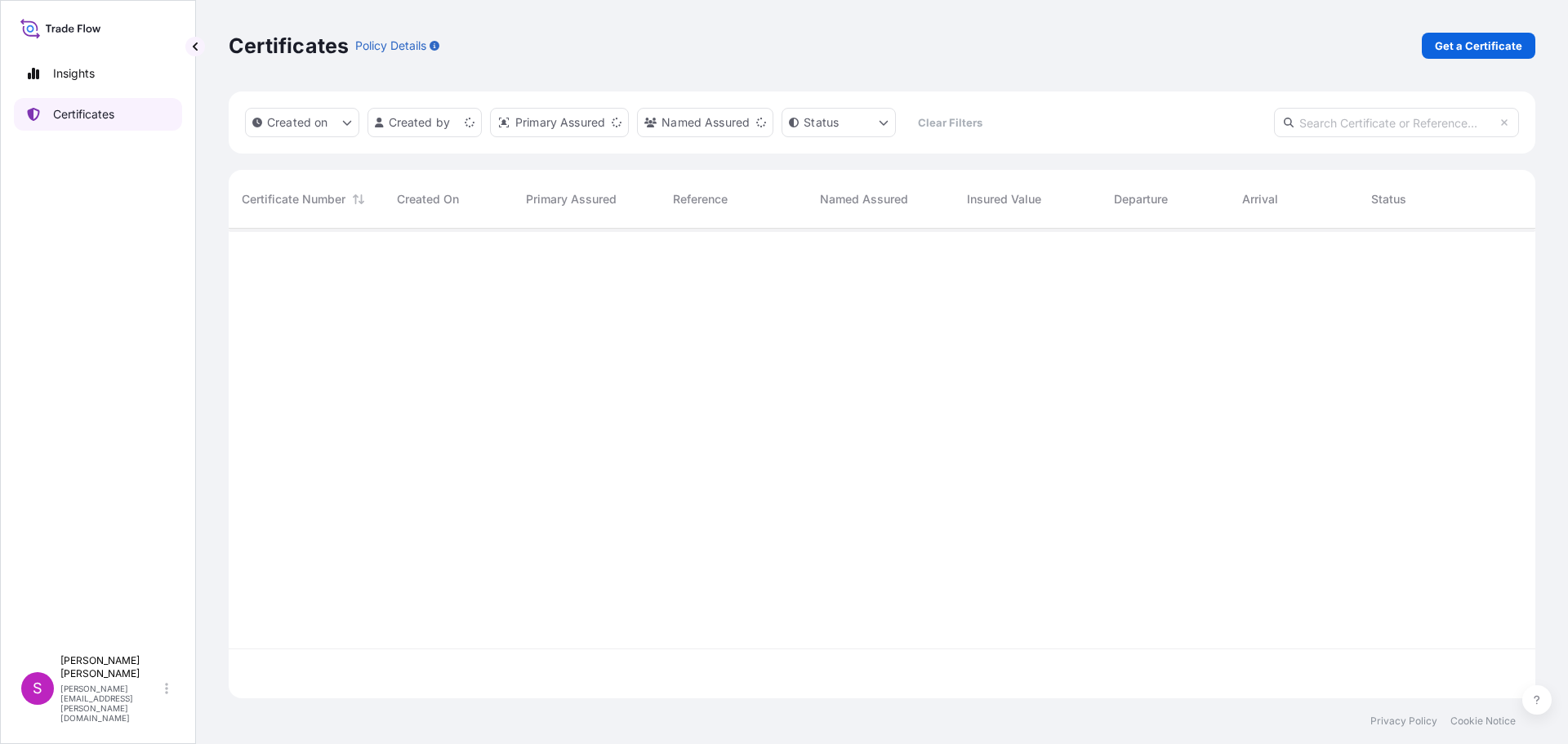
scroll to position [466, 1294]
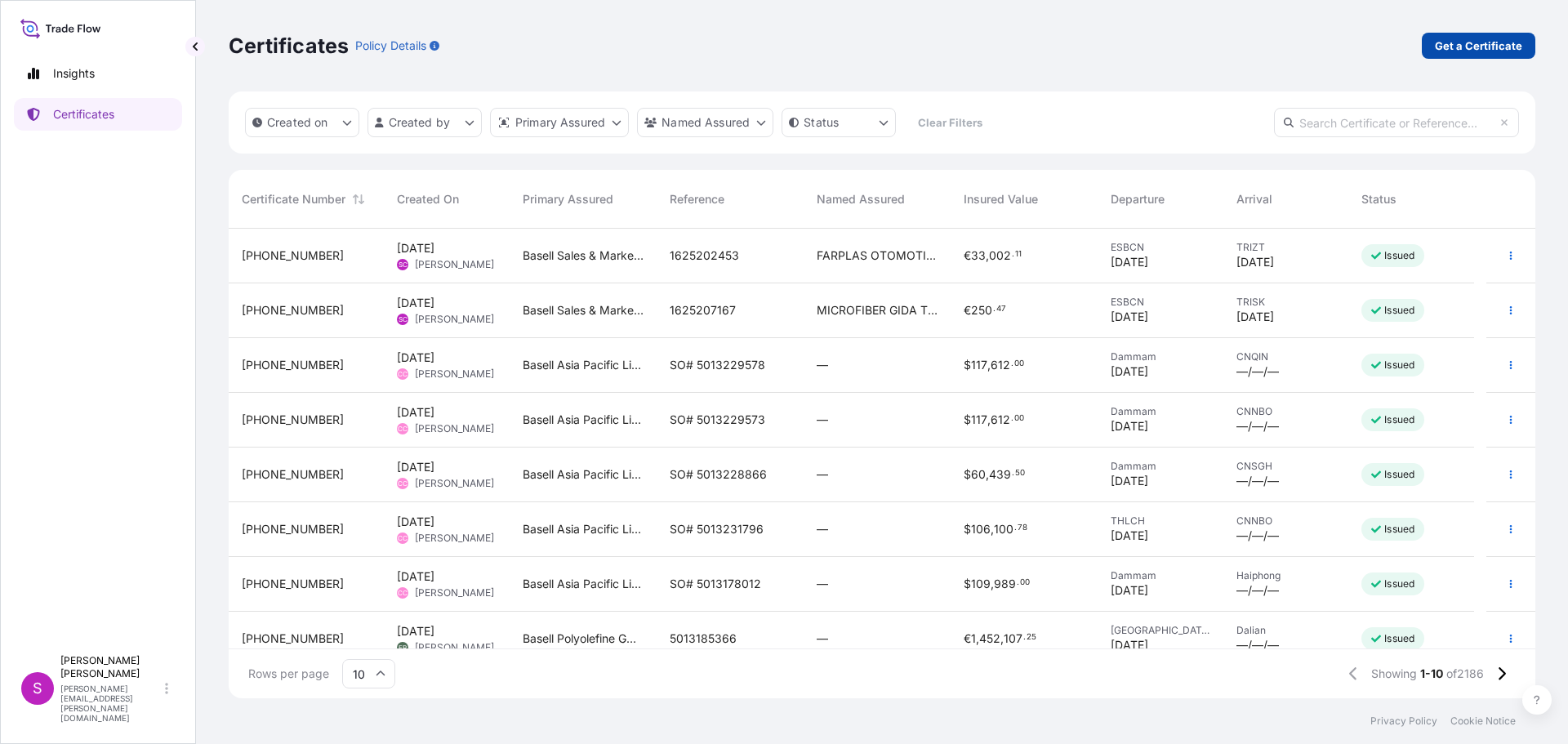
click at [1475, 50] on p "Get a Certificate" at bounding box center [1478, 45] width 88 height 16
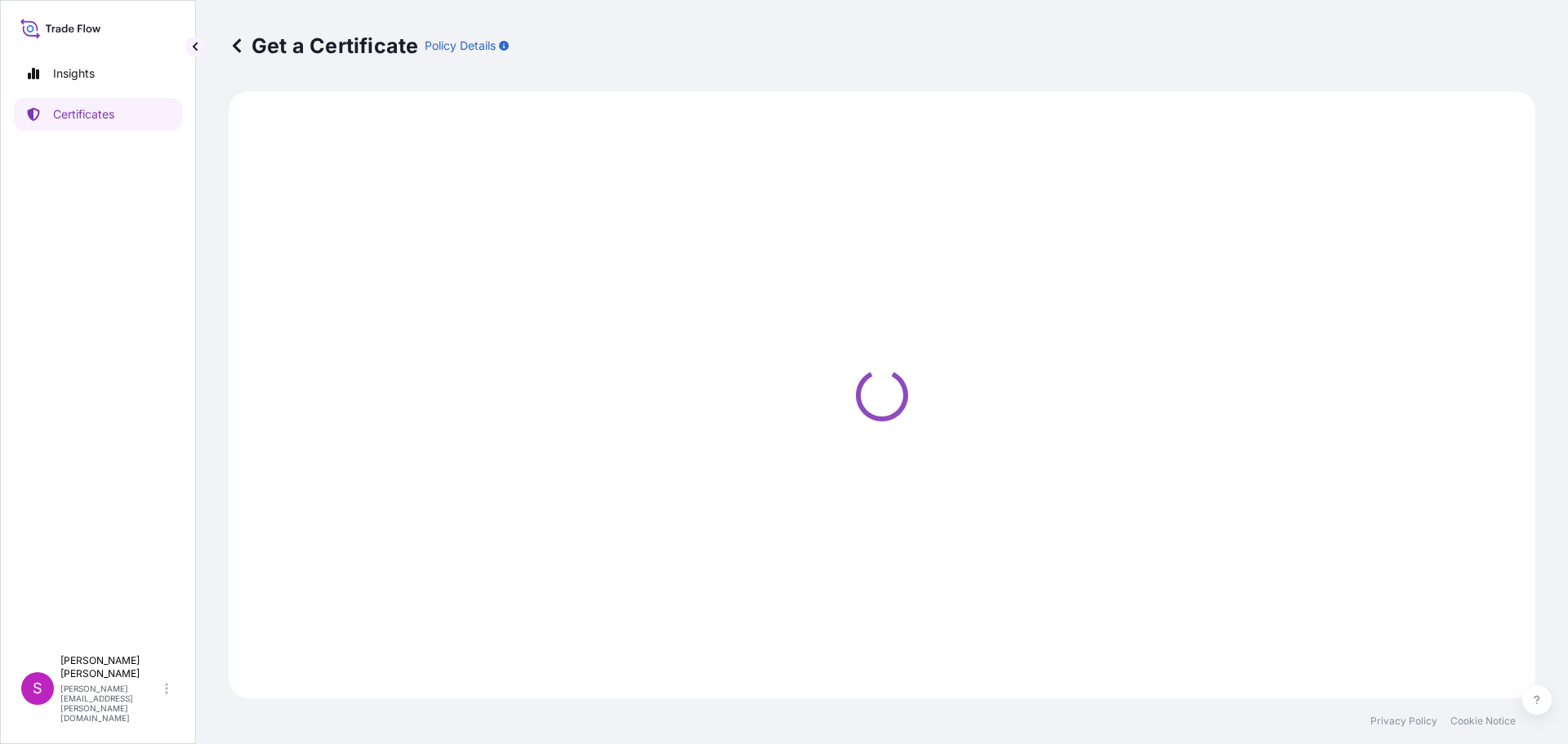
select select "Sea"
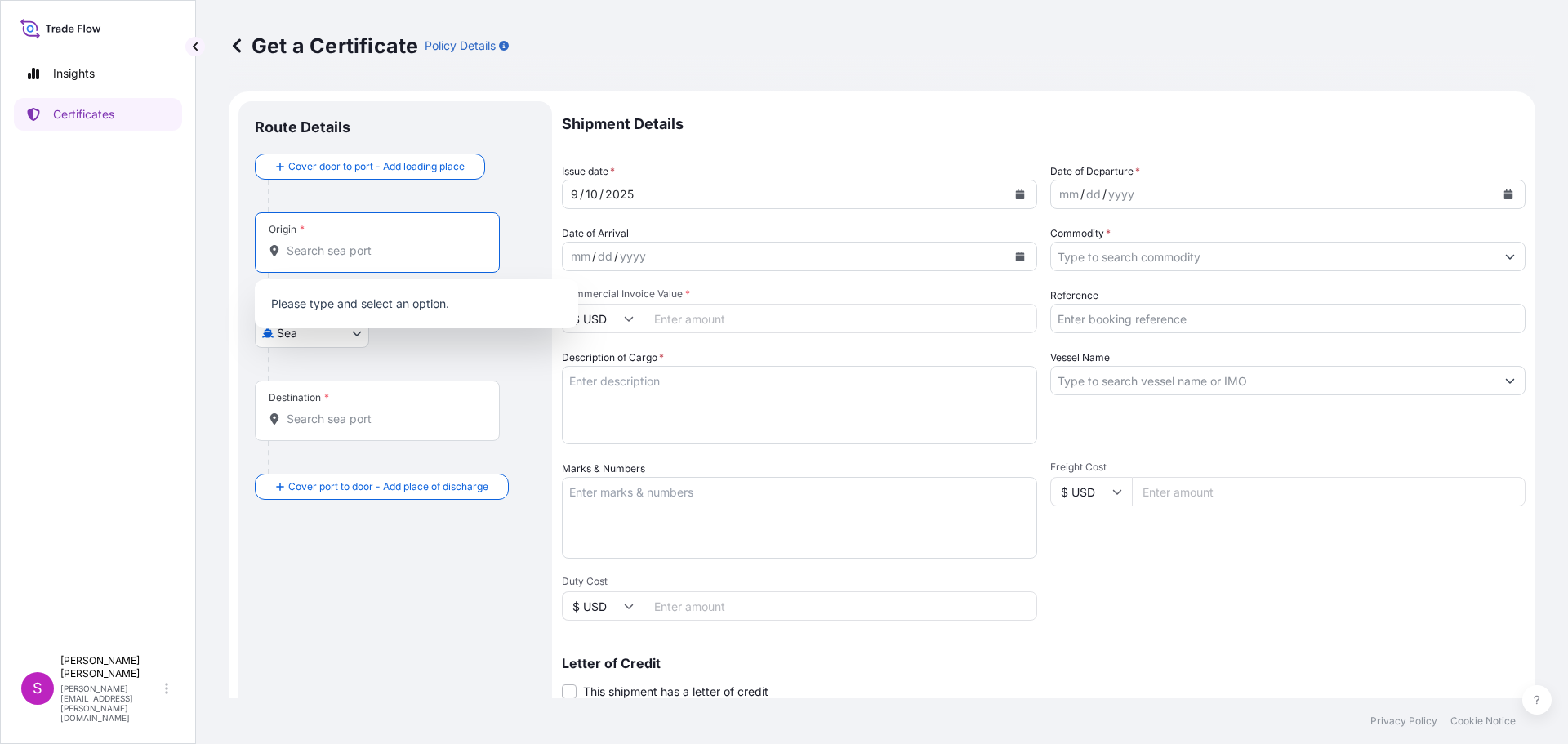
click at [318, 255] on input "Origin *" at bounding box center [383, 251] width 193 height 16
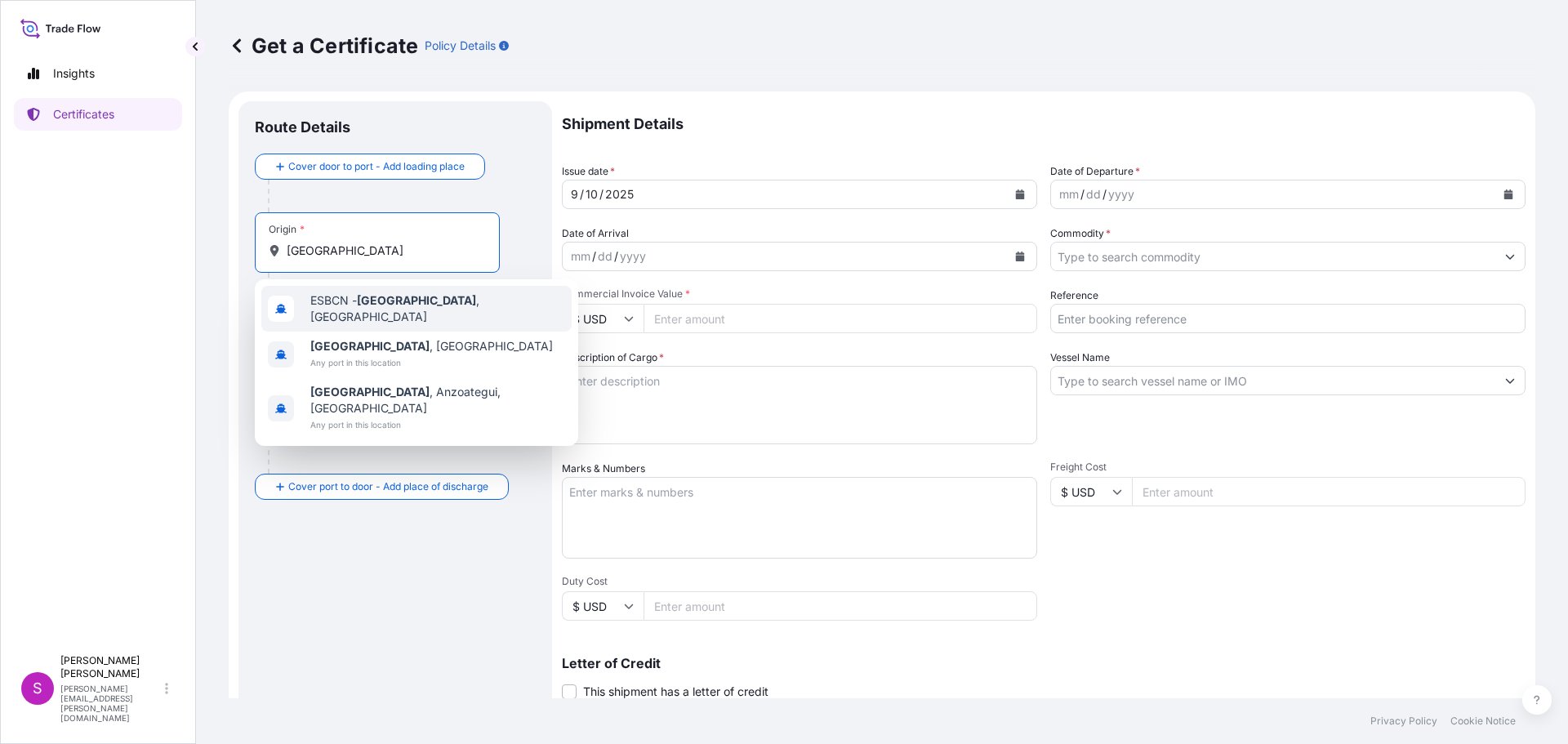
click at [357, 306] on span "ESBCN - [GEOGRAPHIC_DATA] , [GEOGRAPHIC_DATA]" at bounding box center [438, 308] width 255 height 33
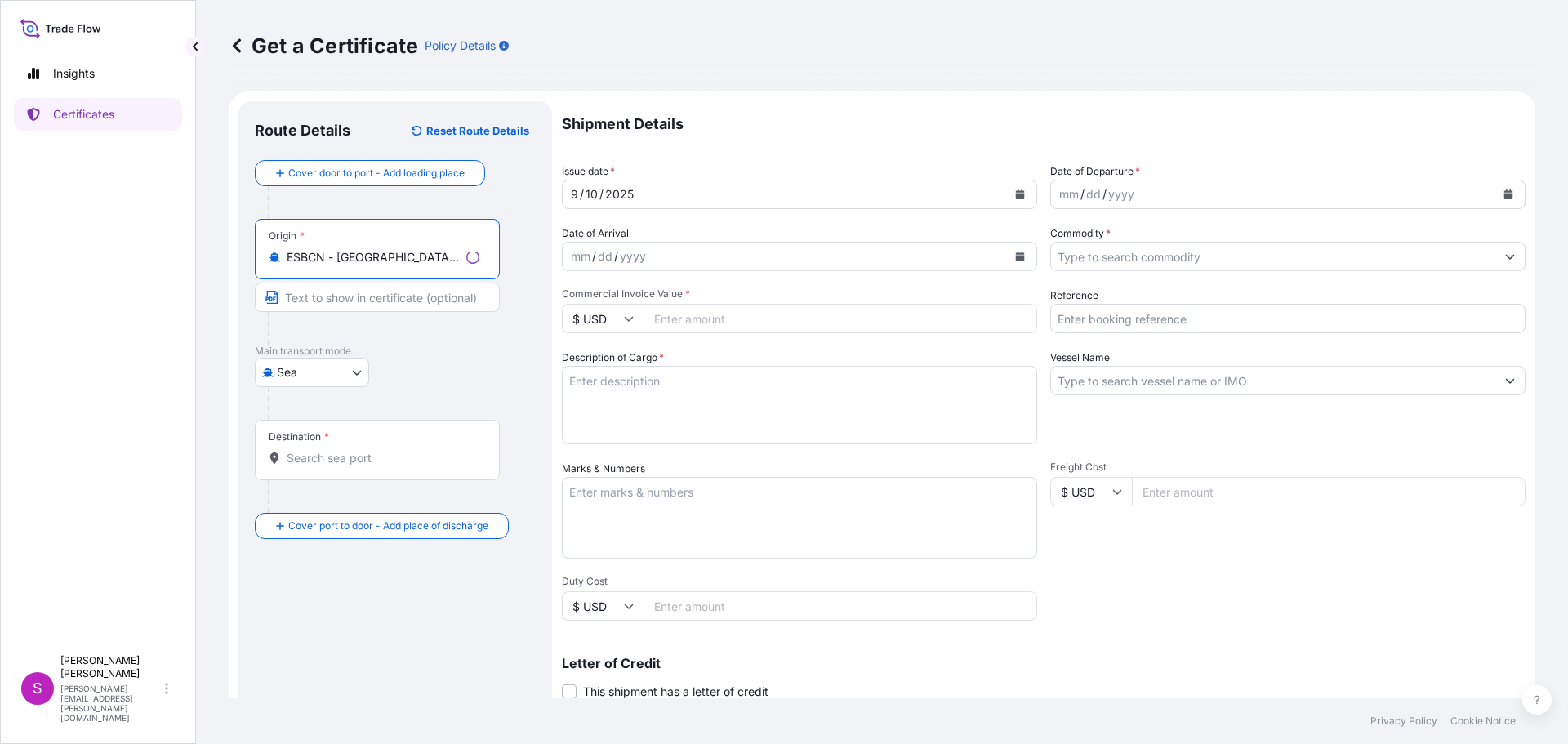
type input "ESBCN - [GEOGRAPHIC_DATA], [GEOGRAPHIC_DATA]"
click at [339, 461] on input "Destination *" at bounding box center [383, 458] width 193 height 16
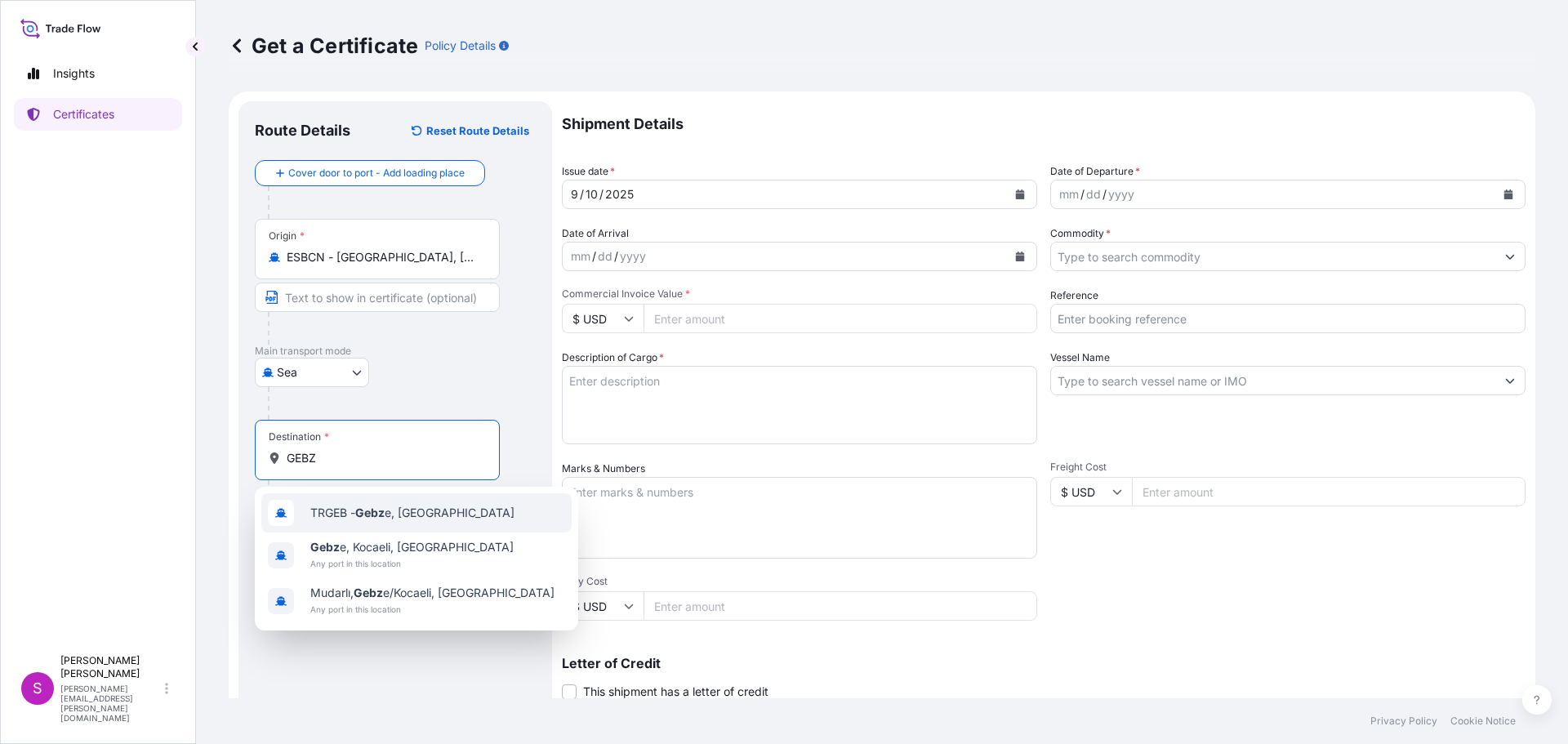
click at [406, 518] on span "TRGEB - Gebz e, [GEOGRAPHIC_DATA]" at bounding box center [412, 513] width 204 height 16
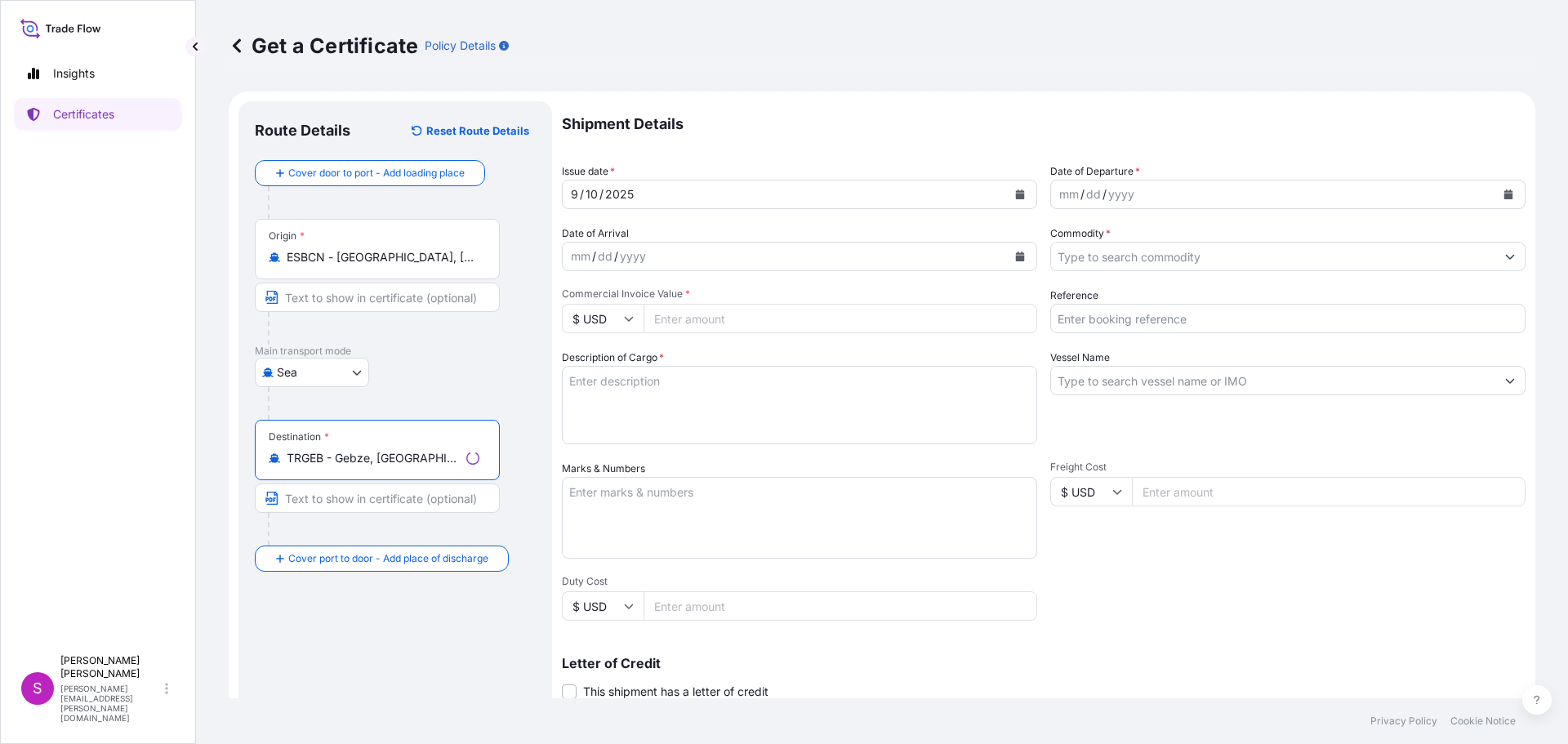
type input "TRGEB - Gebze, [GEOGRAPHIC_DATA]"
click at [1124, 190] on div "yyyy" at bounding box center [1121, 194] width 29 height 19
click at [1503, 190] on icon "Calendar" at bounding box center [1508, 194] width 10 height 10
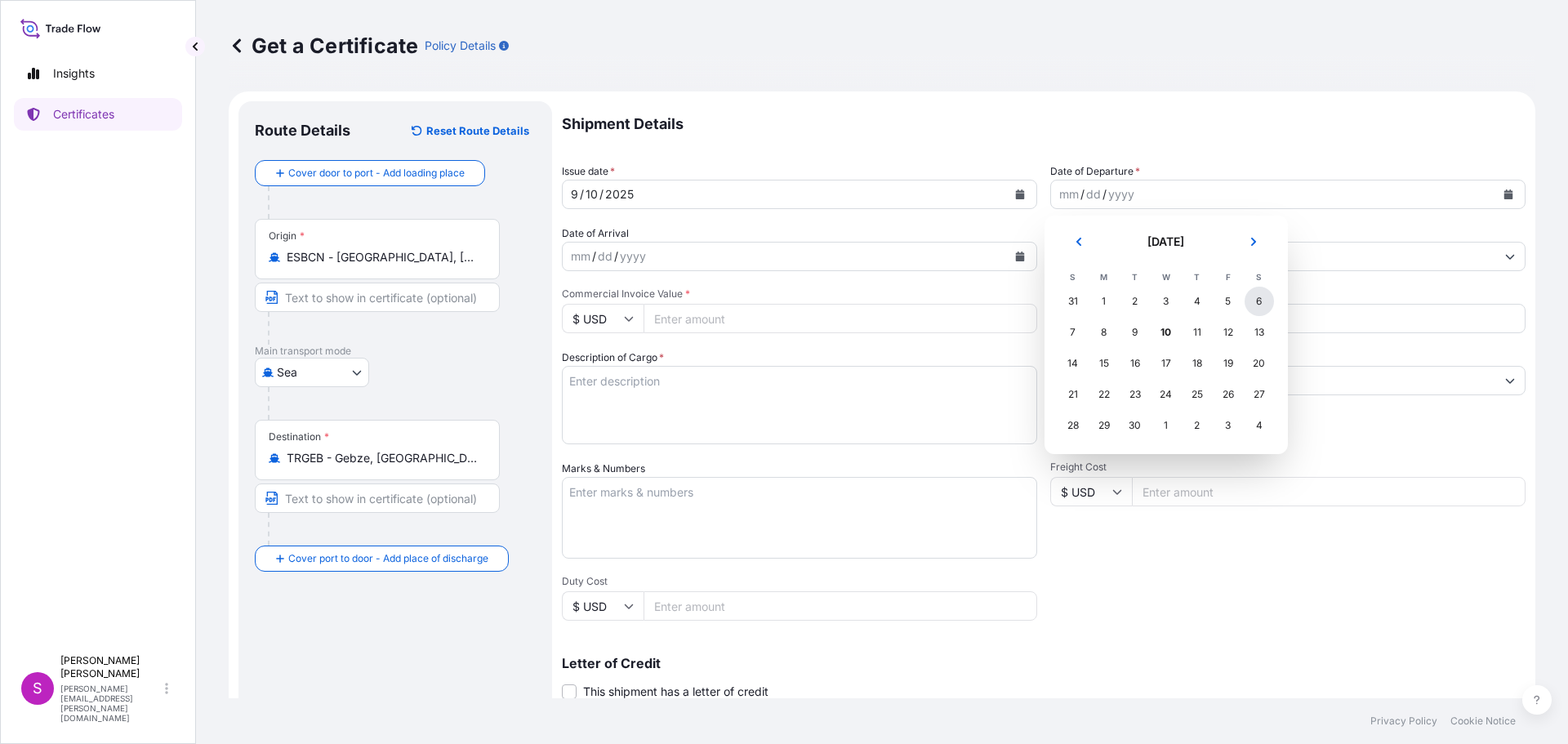
click at [1259, 302] on div "6" at bounding box center [1259, 300] width 29 height 29
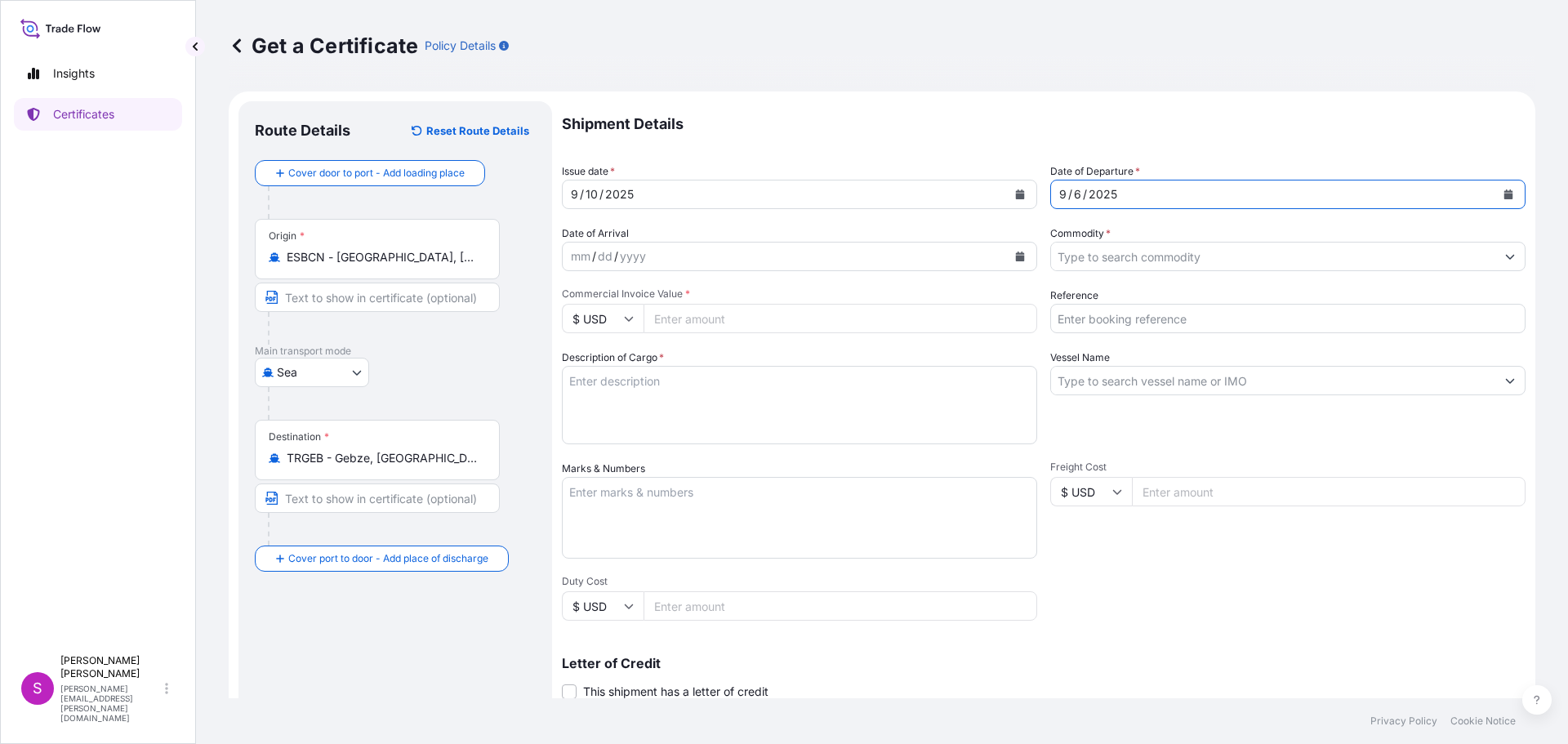
click at [1006, 252] on button "Calendar" at bounding box center [1019, 256] width 26 height 26
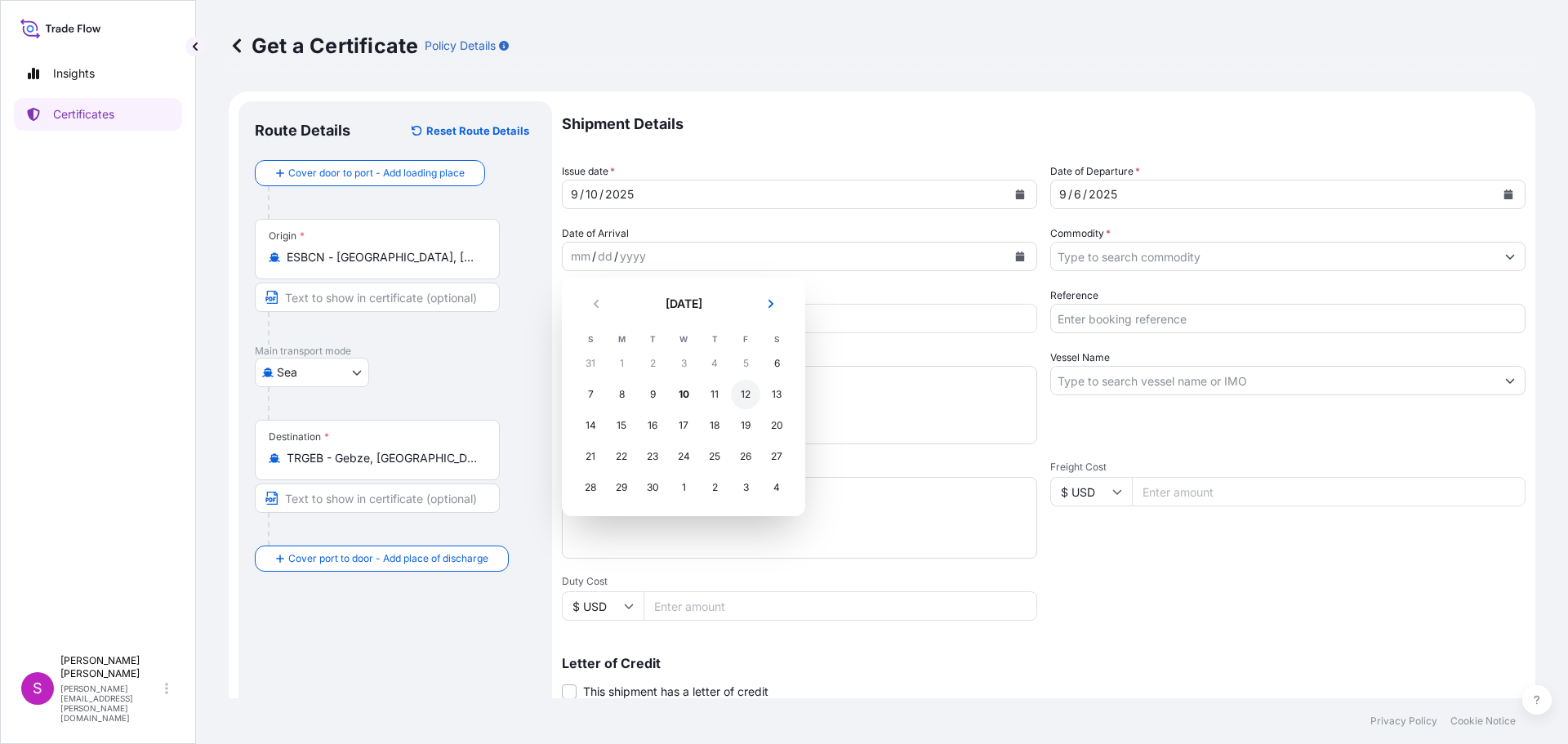
click at [748, 393] on div "12" at bounding box center [745, 394] width 29 height 29
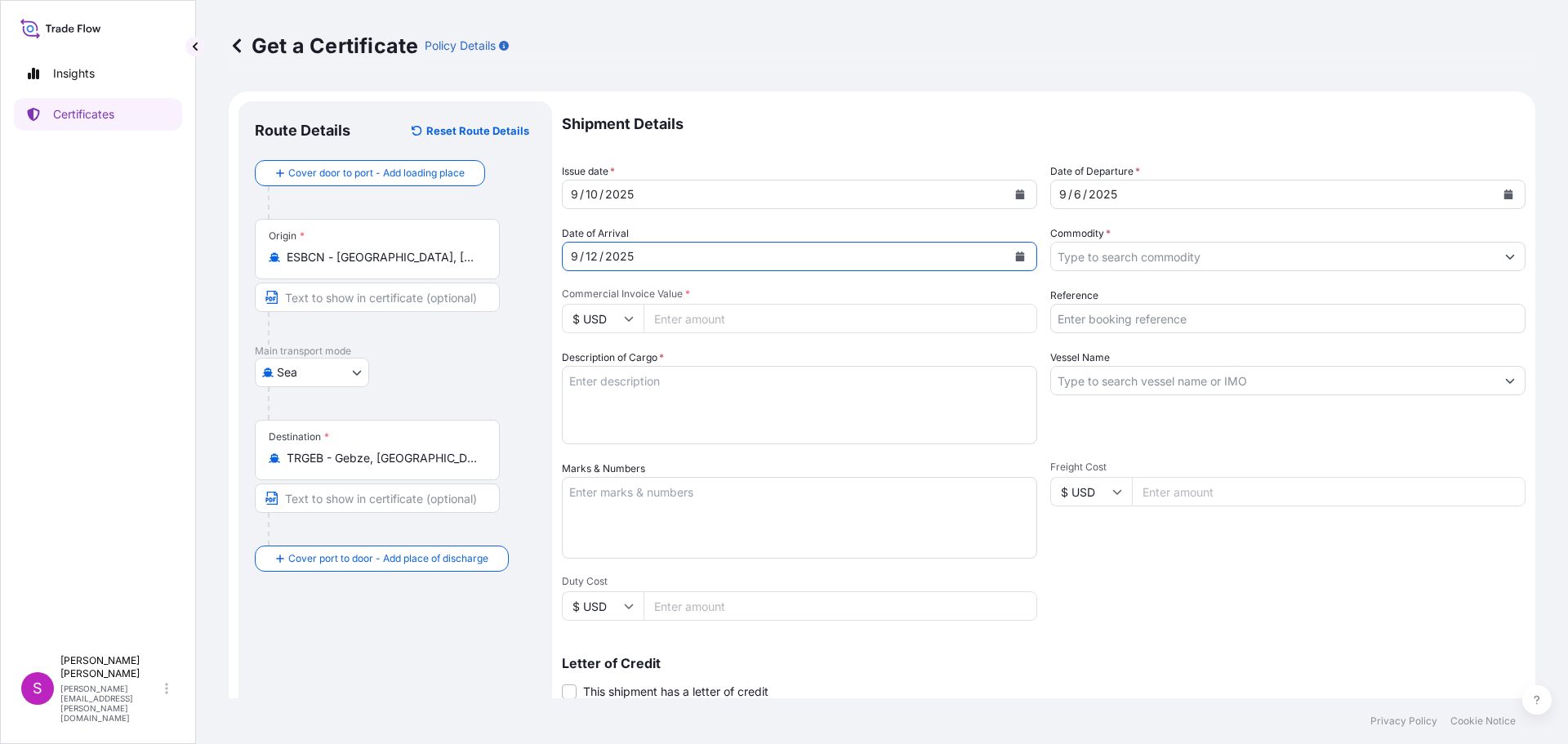
click at [1110, 255] on input "Commodity *" at bounding box center [1272, 256] width 444 height 29
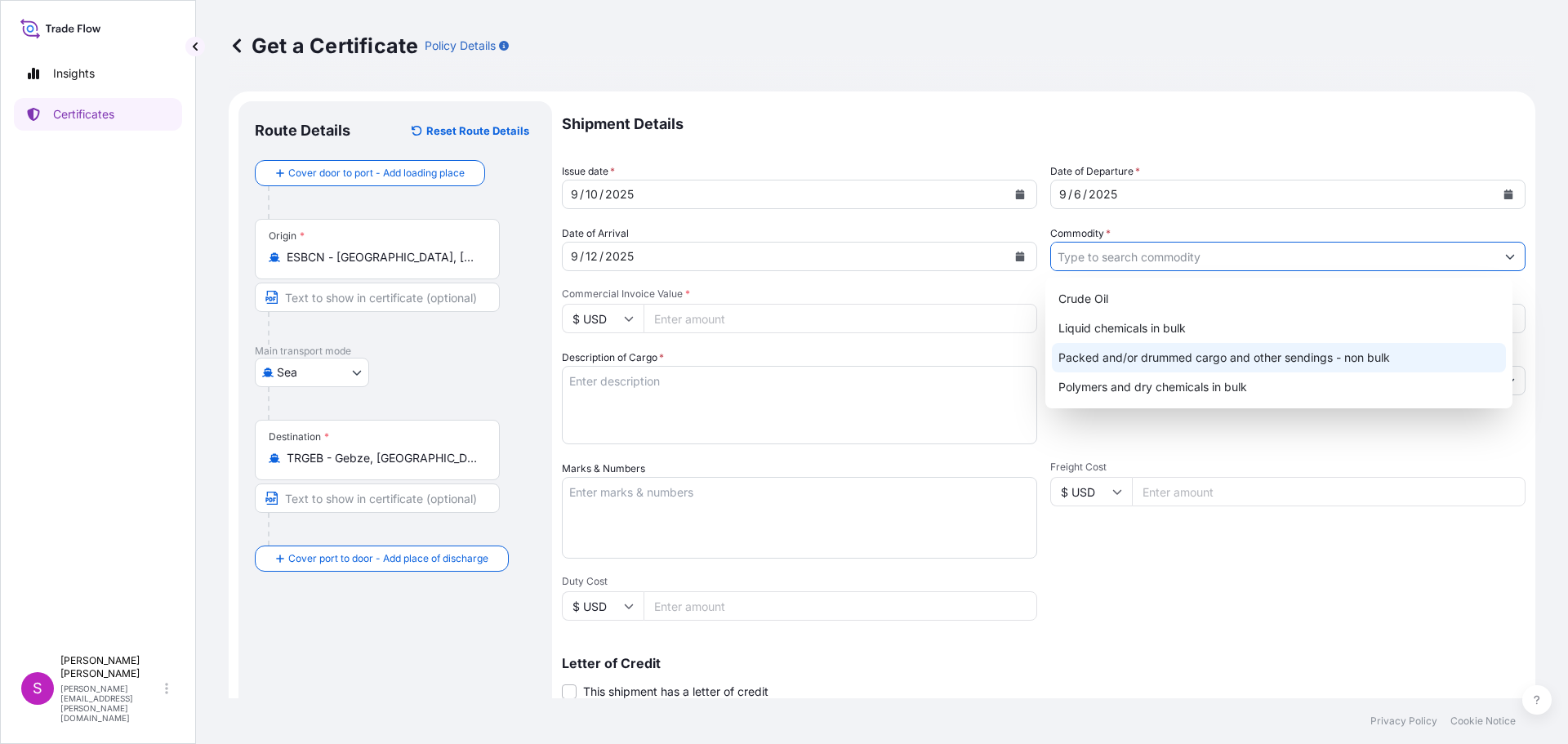
click at [1260, 360] on div "Packed and/or drummed cargo and other sendings - non bulk" at bounding box center [1278, 357] width 454 height 29
type input "Packed and/or drummed cargo and other sendings - non bulk"
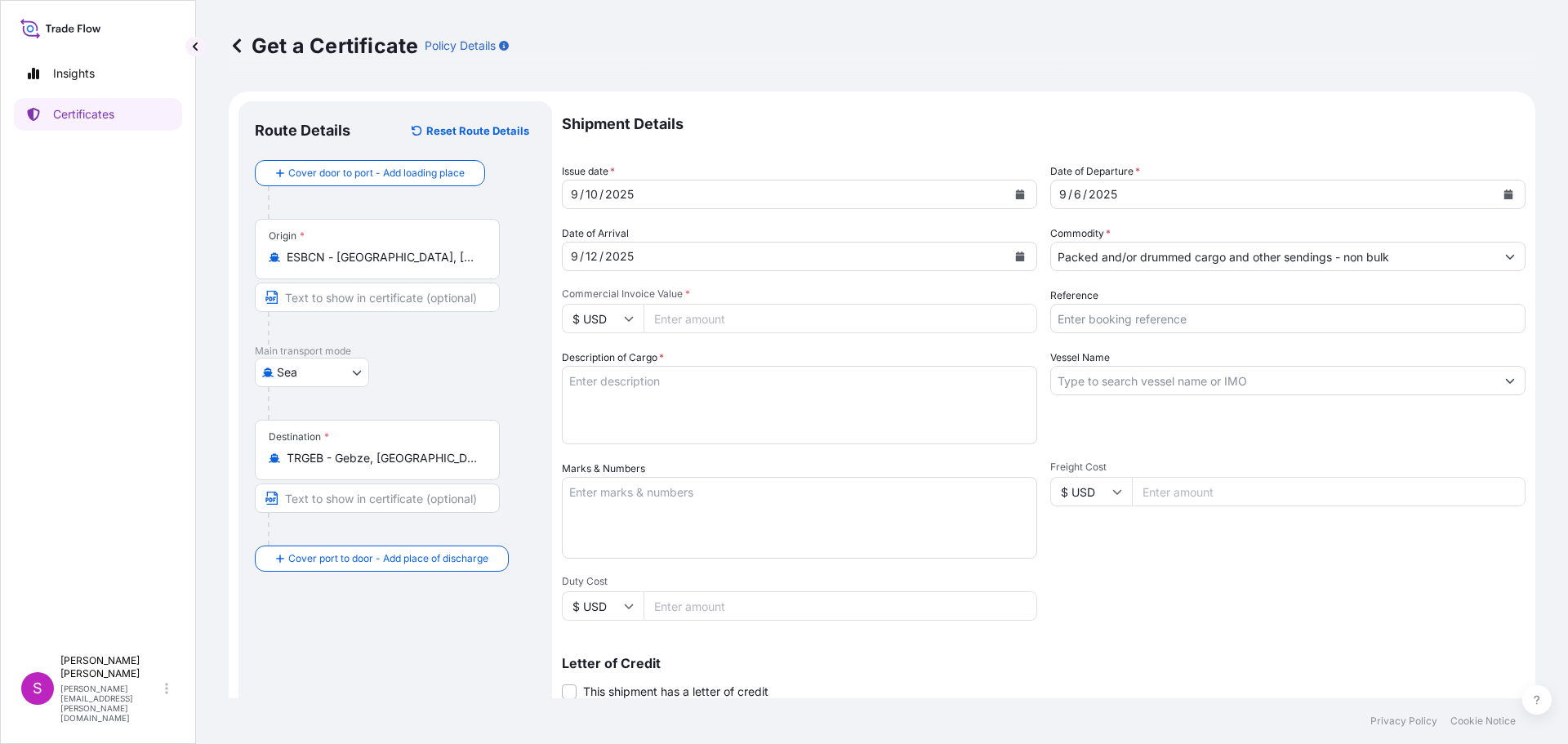
click at [633, 319] on div "$ USD" at bounding box center [602, 318] width 82 height 29
drag, startPoint x: 592, startPoint y: 367, endPoint x: 658, endPoint y: 314, distance: 84.6
click at [601, 360] on div "€ EUR" at bounding box center [602, 363] width 68 height 31
type input "€ EUR"
click at [676, 309] on input "Commercial Invoice Value *" at bounding box center [840, 318] width 393 height 29
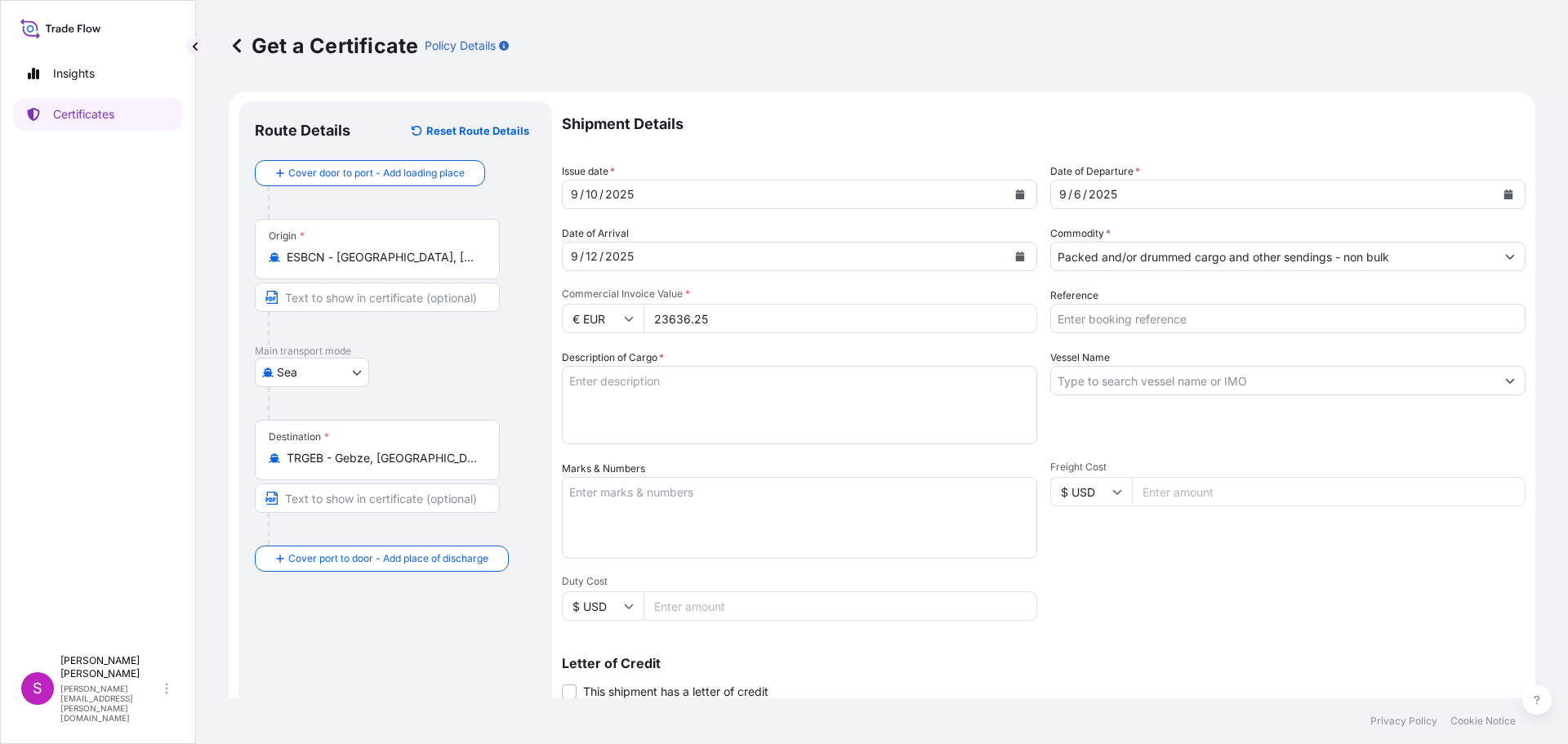
type input "23636.25"
click at [1110, 312] on input "Reference" at bounding box center [1287, 318] width 475 height 29
type input "1625206233"
click at [756, 404] on textarea "Description of Cargo *" at bounding box center [799, 405] width 475 height 78
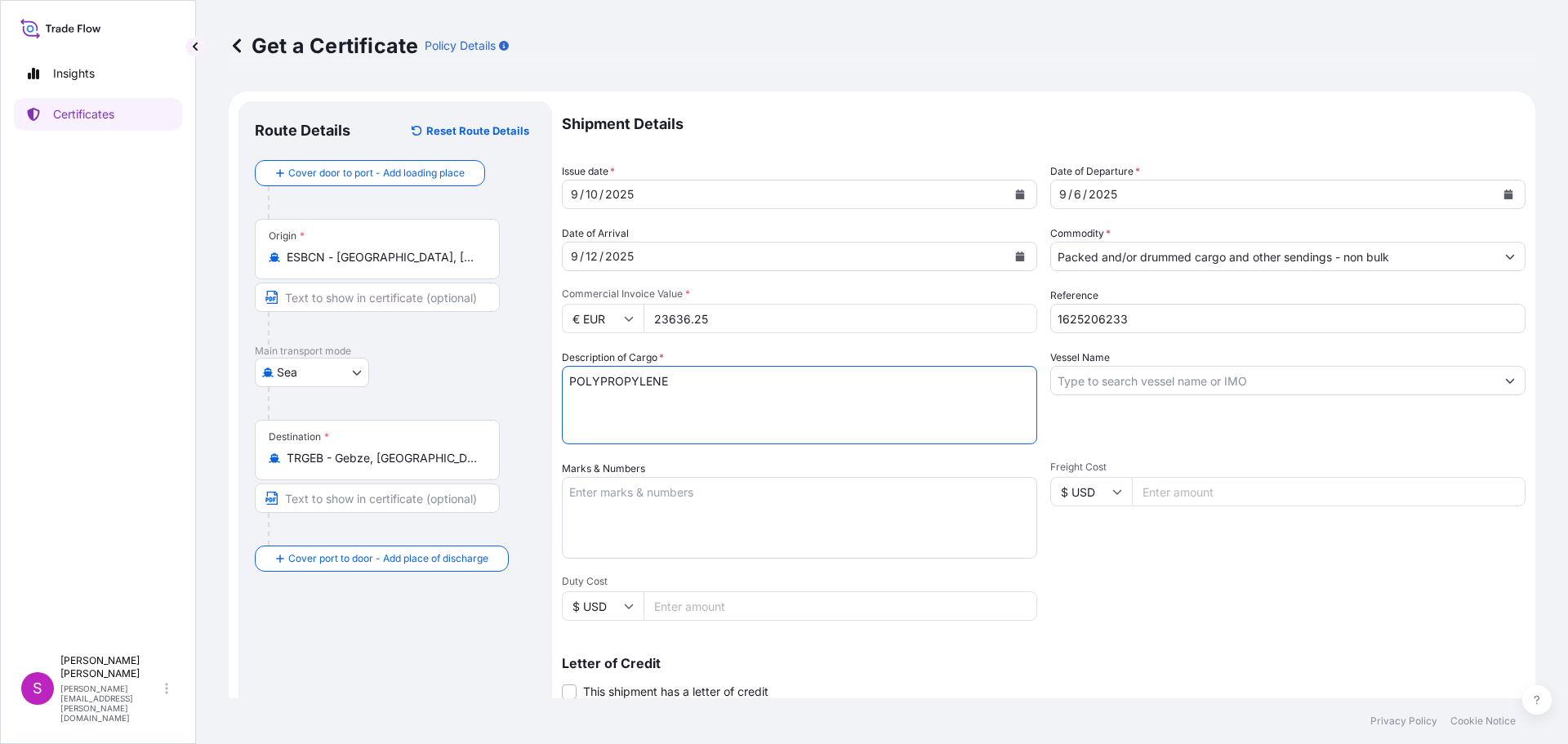
type textarea "POLYPROPYLENE"
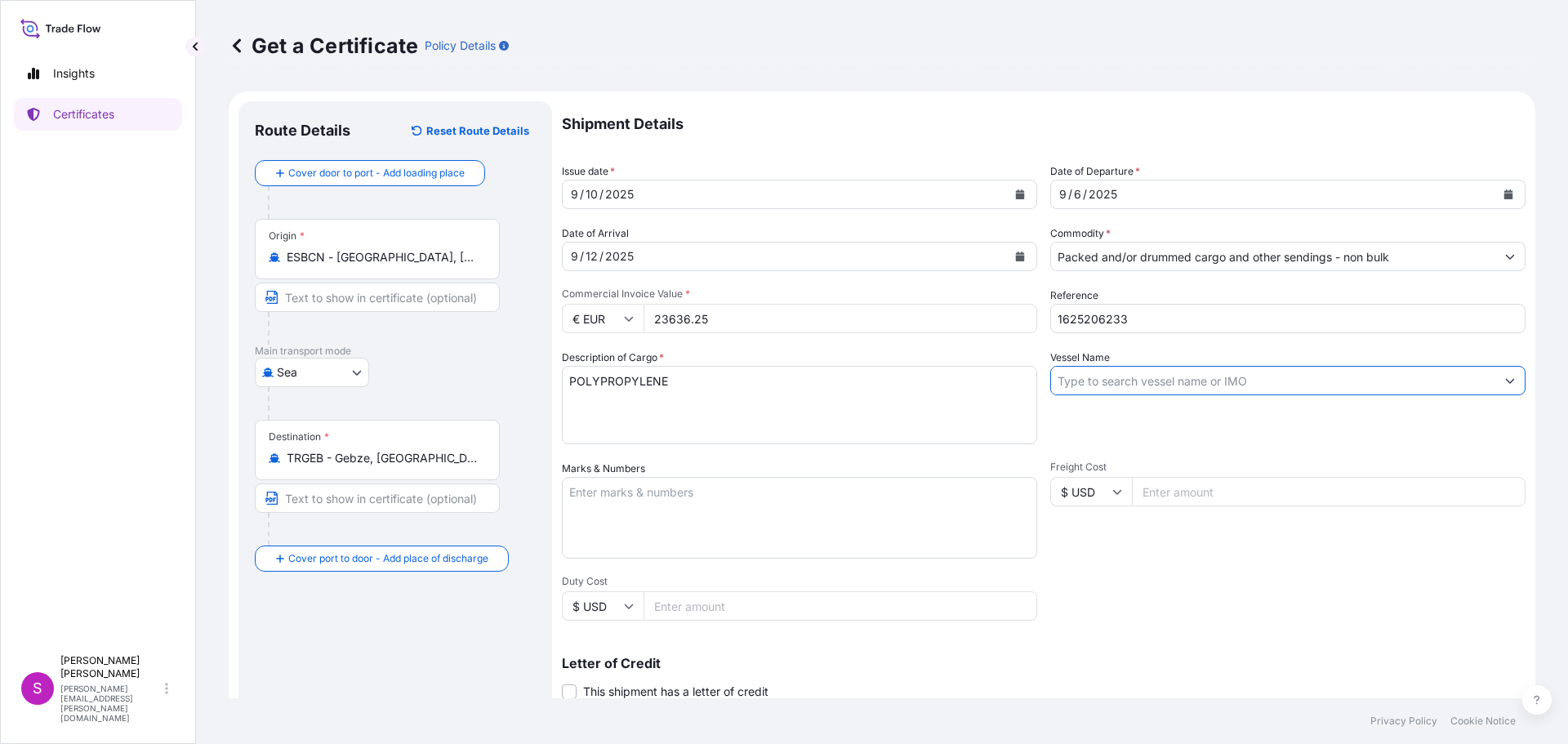
click at [1099, 378] on input "Vessel Name" at bounding box center [1272, 380] width 444 height 29
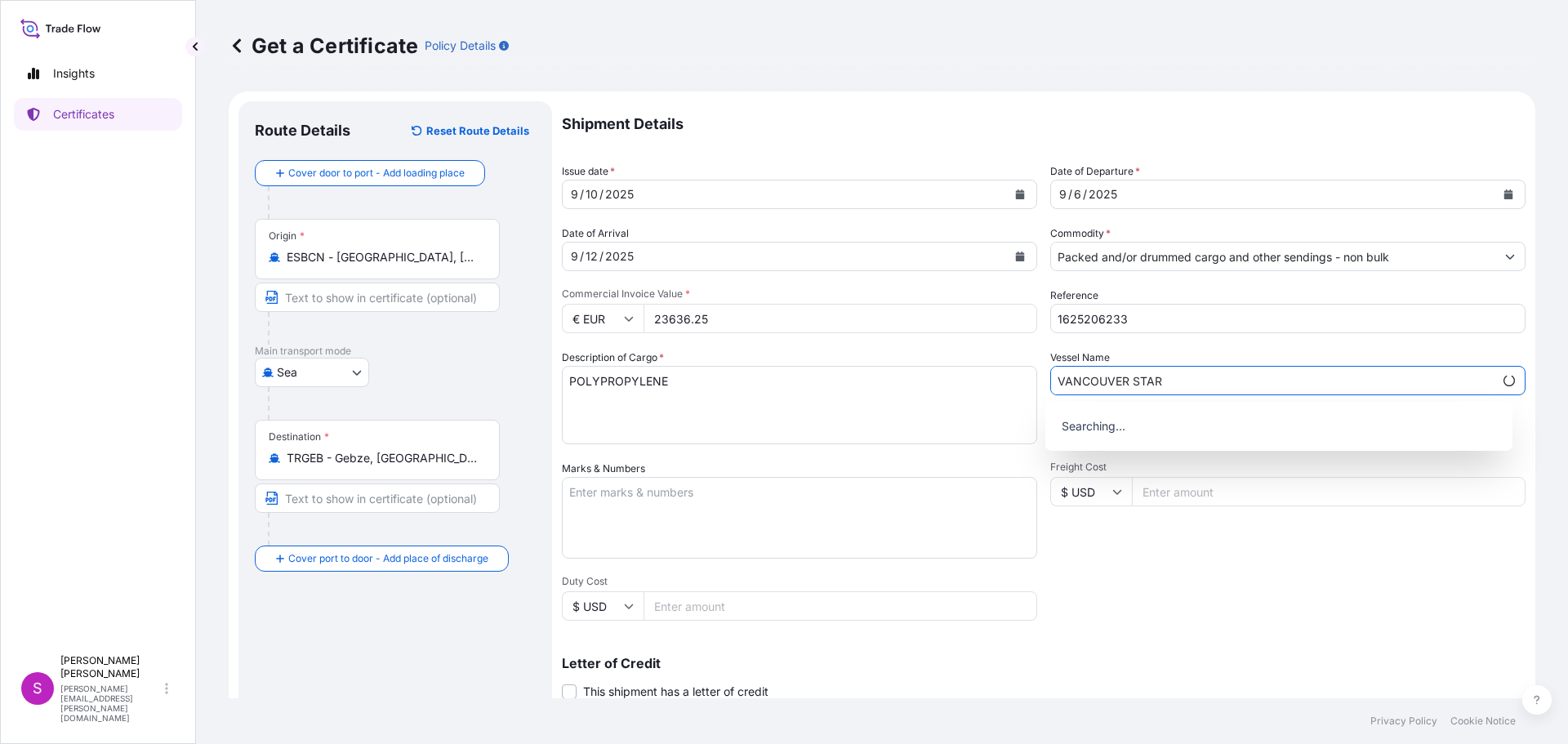
type input "VANCOUVER STAR"
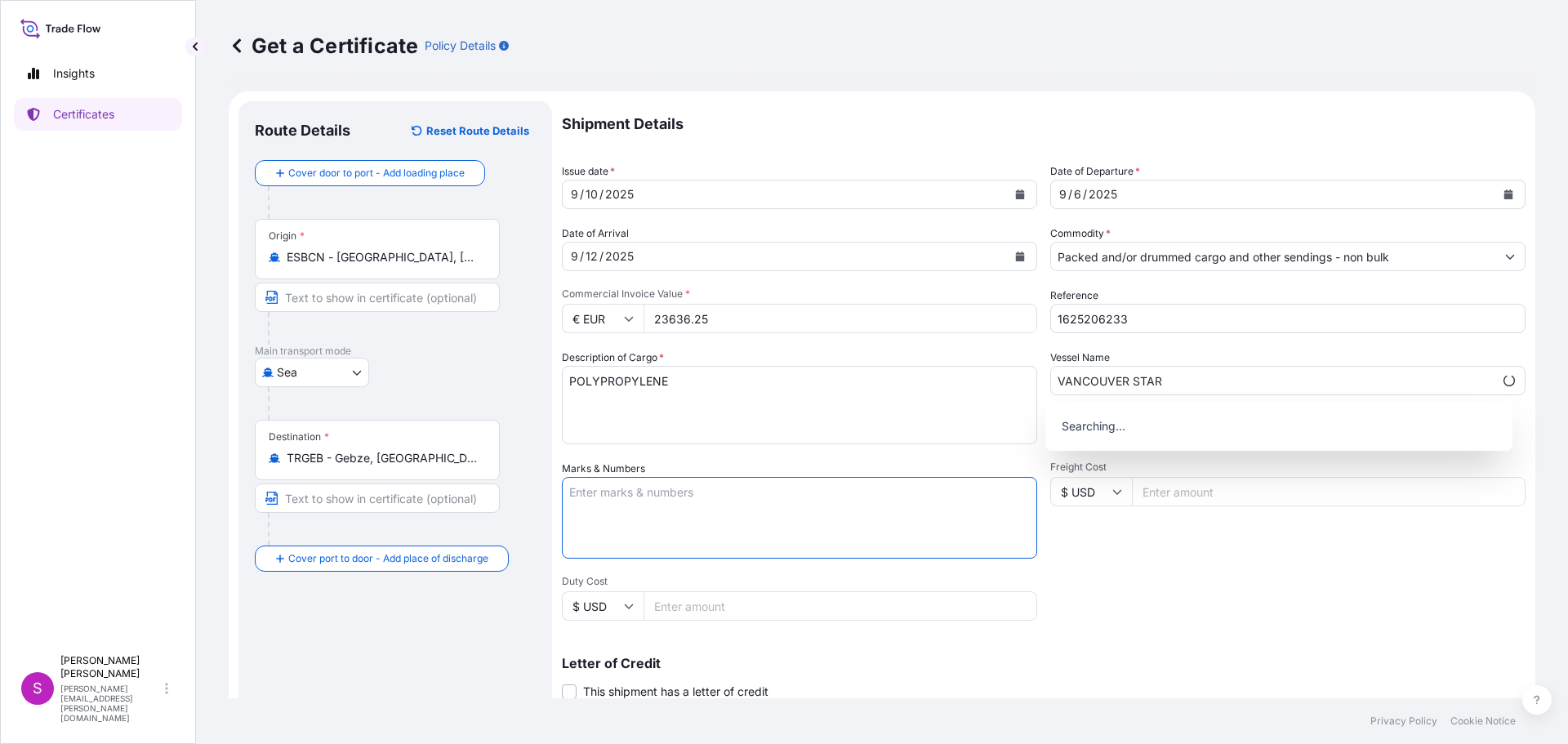
click at [893, 496] on textarea "Marks & Numbers" at bounding box center [799, 517] width 475 height 81
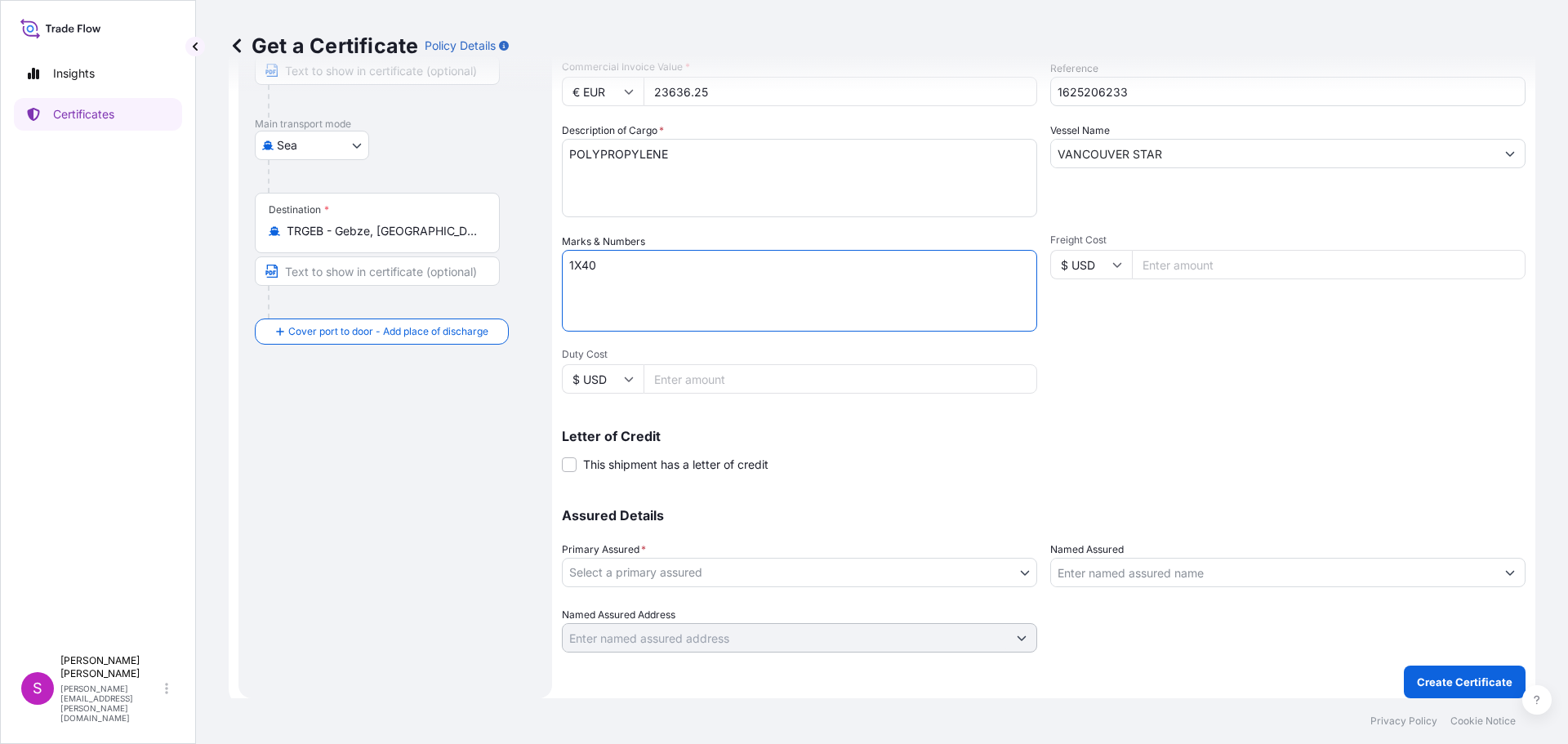
scroll to position [236, 0]
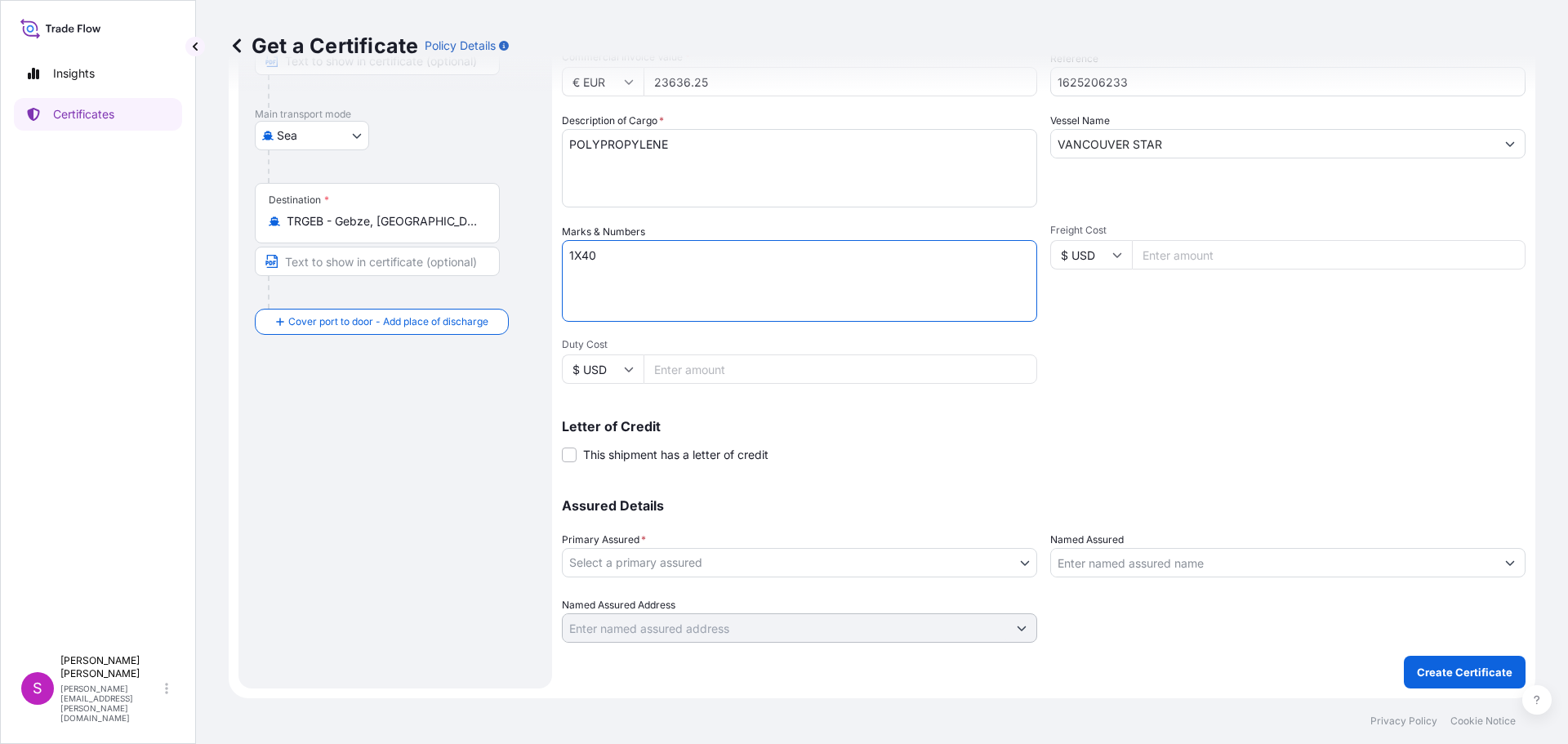
type textarea "1X40"
click at [1093, 557] on input "Named Assured" at bounding box center [1272, 562] width 444 height 29
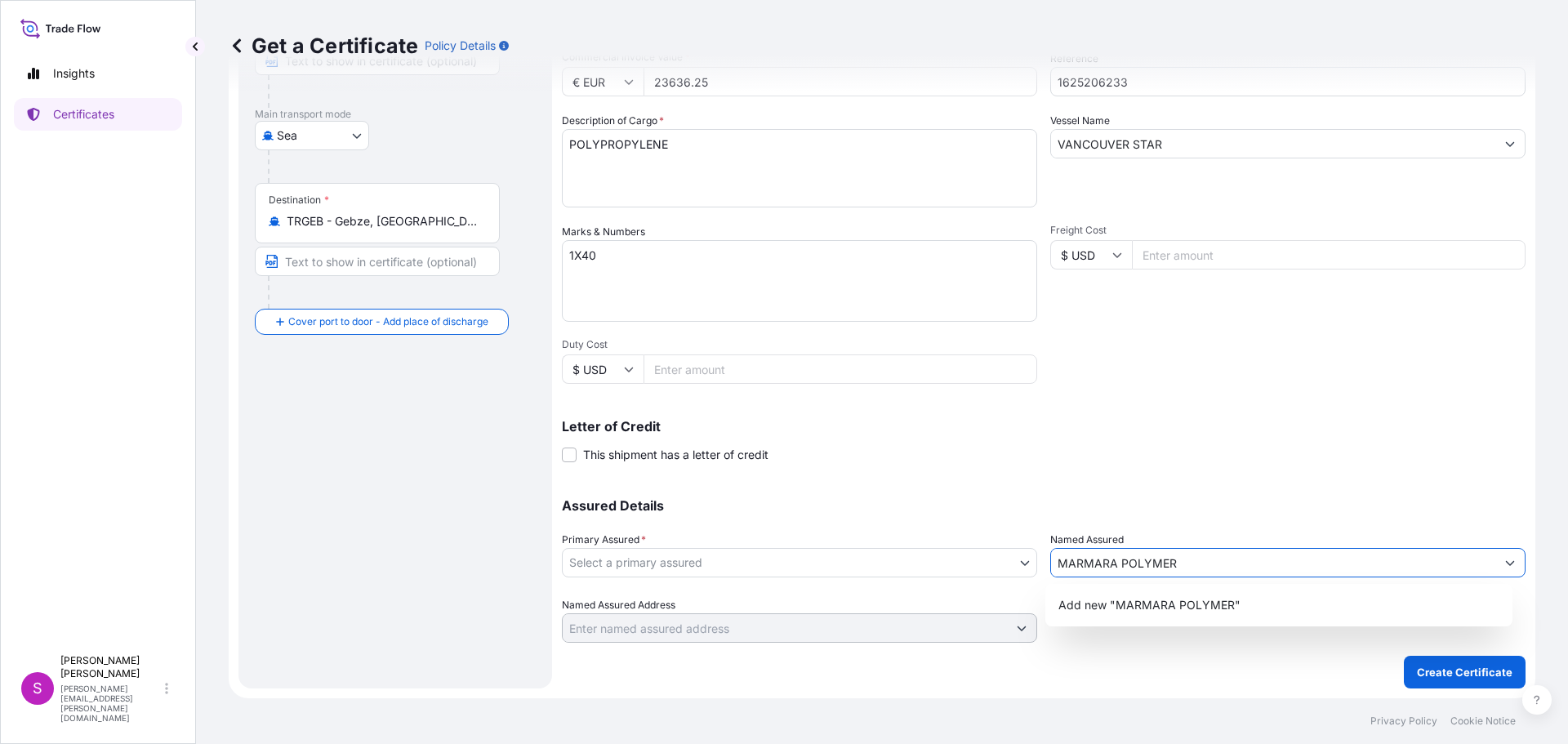
type input "MARMARA POLYMER"
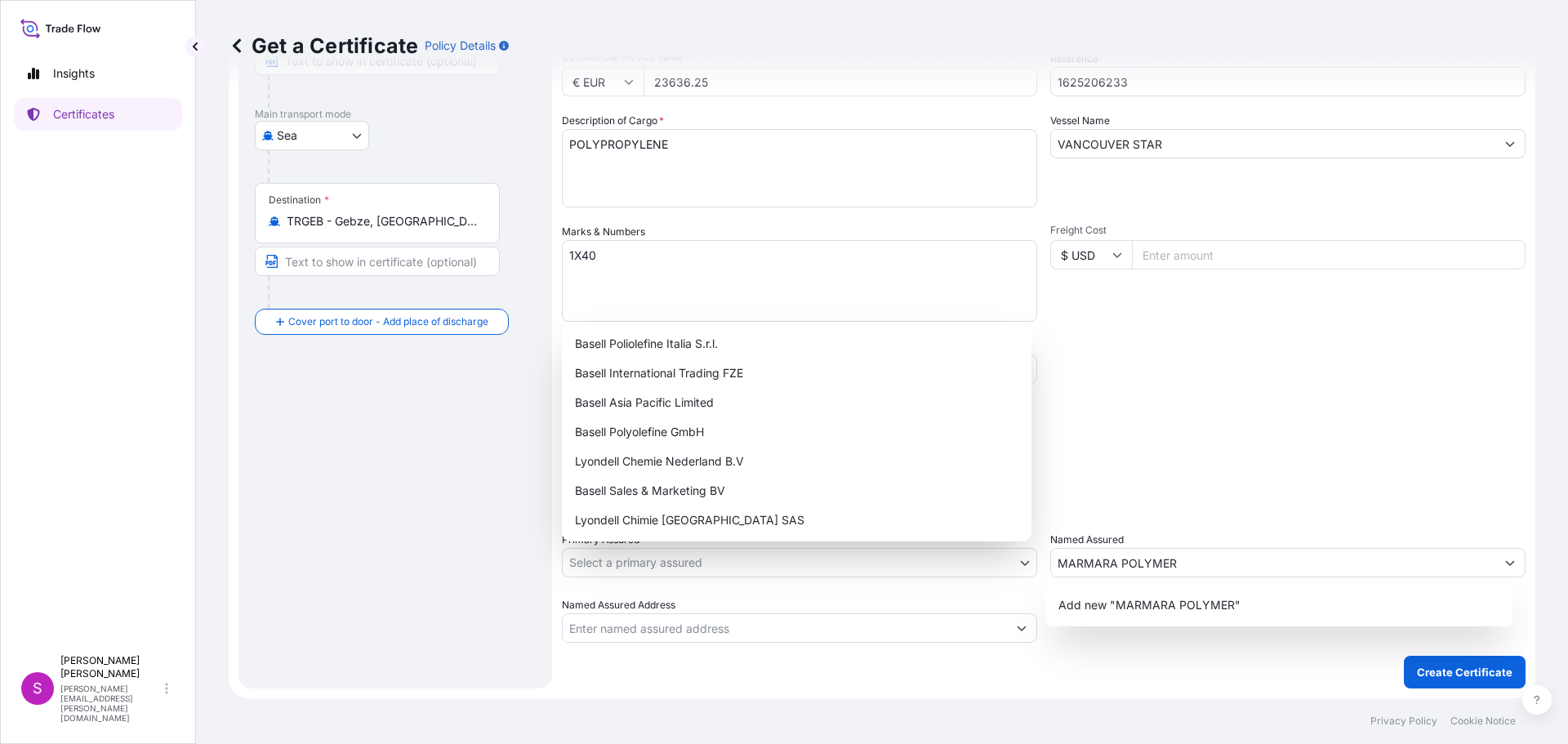
click at [692, 557] on body "8 options available. 4 options available. 1 option available. 0 options availab…" at bounding box center [784, 372] width 1568 height 744
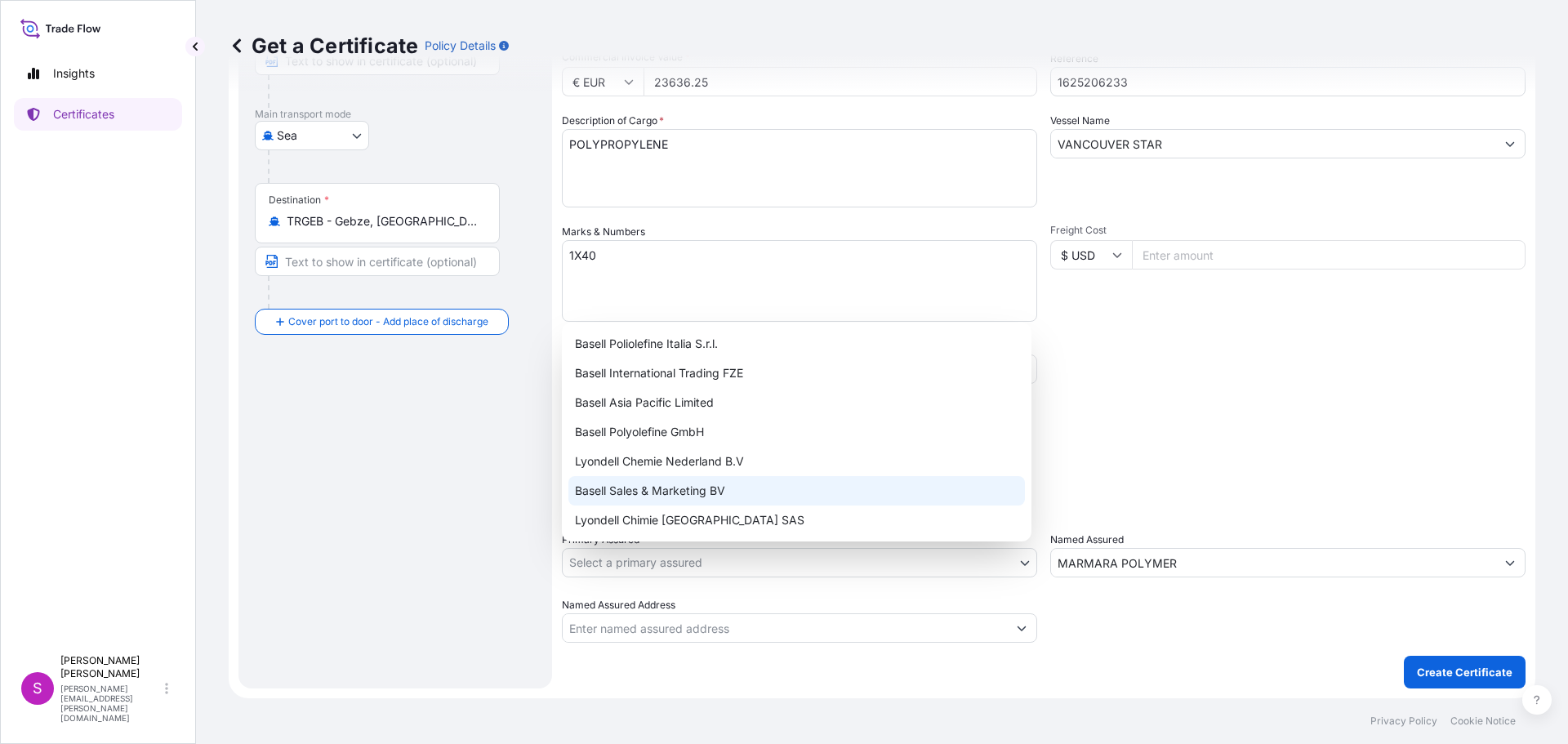
click at [646, 494] on div "Basell Sales & Marketing BV" at bounding box center [796, 490] width 456 height 29
select select "32164"
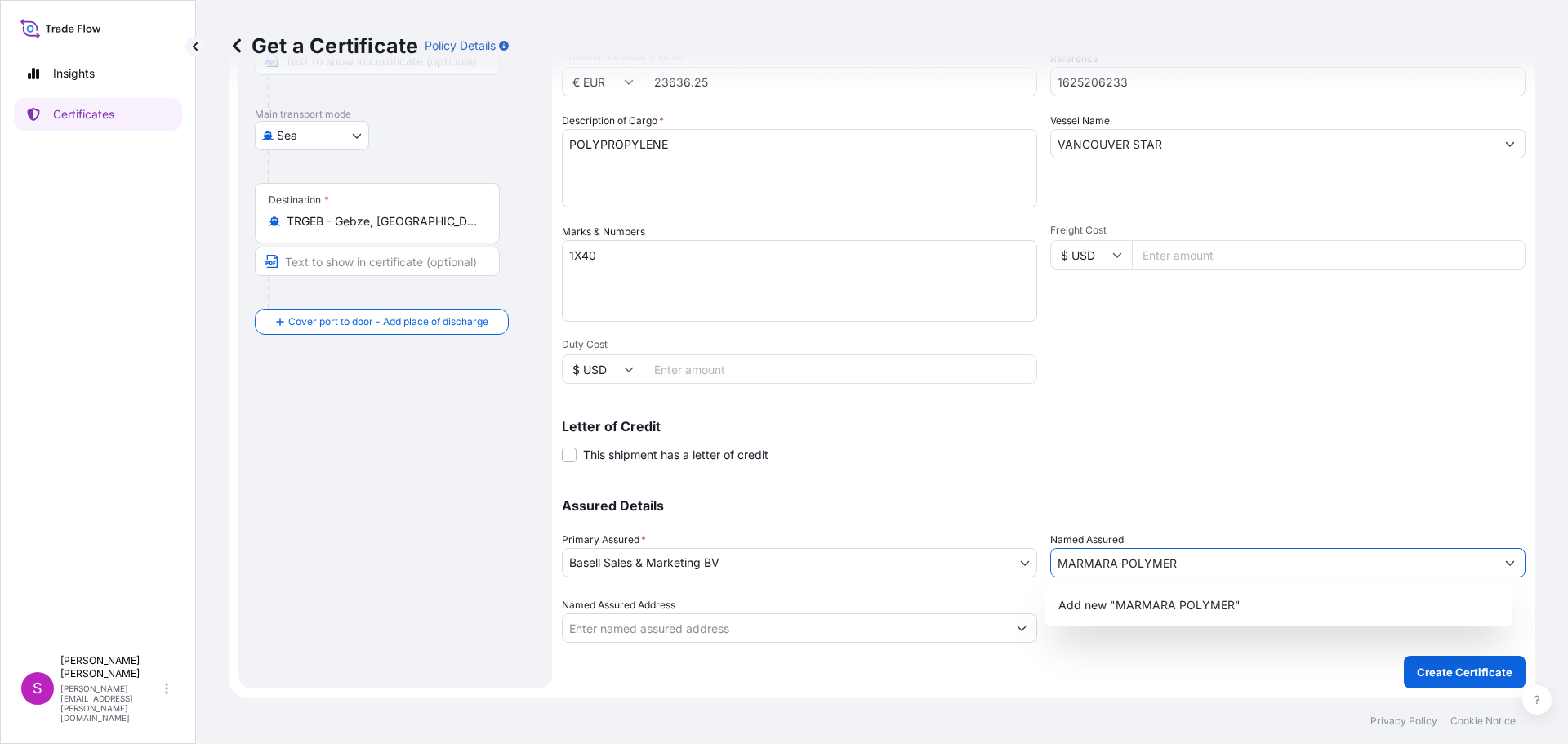
click at [1207, 557] on input "MARMARA POLYMER" at bounding box center [1272, 562] width 444 height 29
click at [1199, 612] on span "Add new "MARMARA POLYMER"" at bounding box center [1149, 605] width 182 height 16
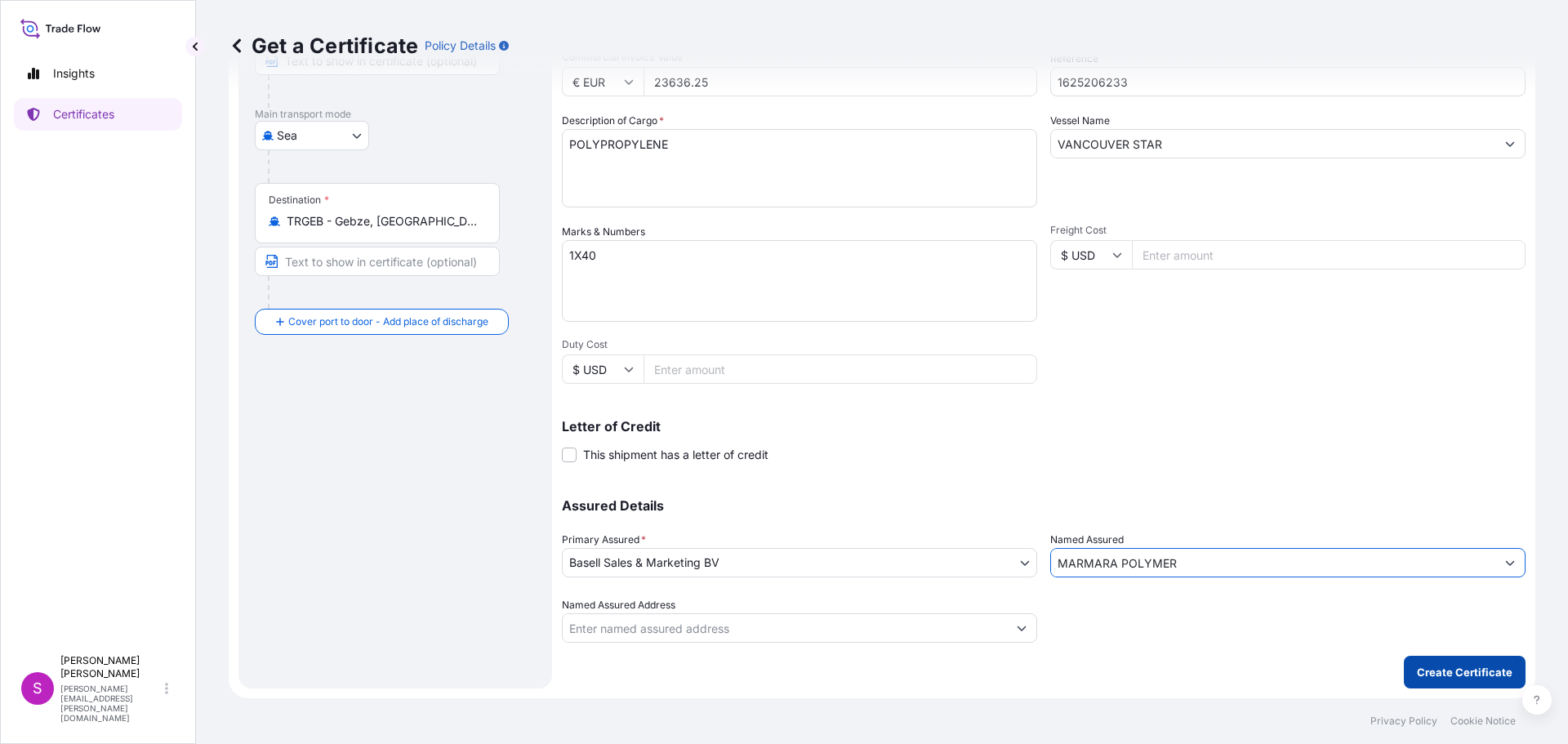
click at [1450, 668] on p "Create Certificate" at bounding box center [1464, 671] width 96 height 16
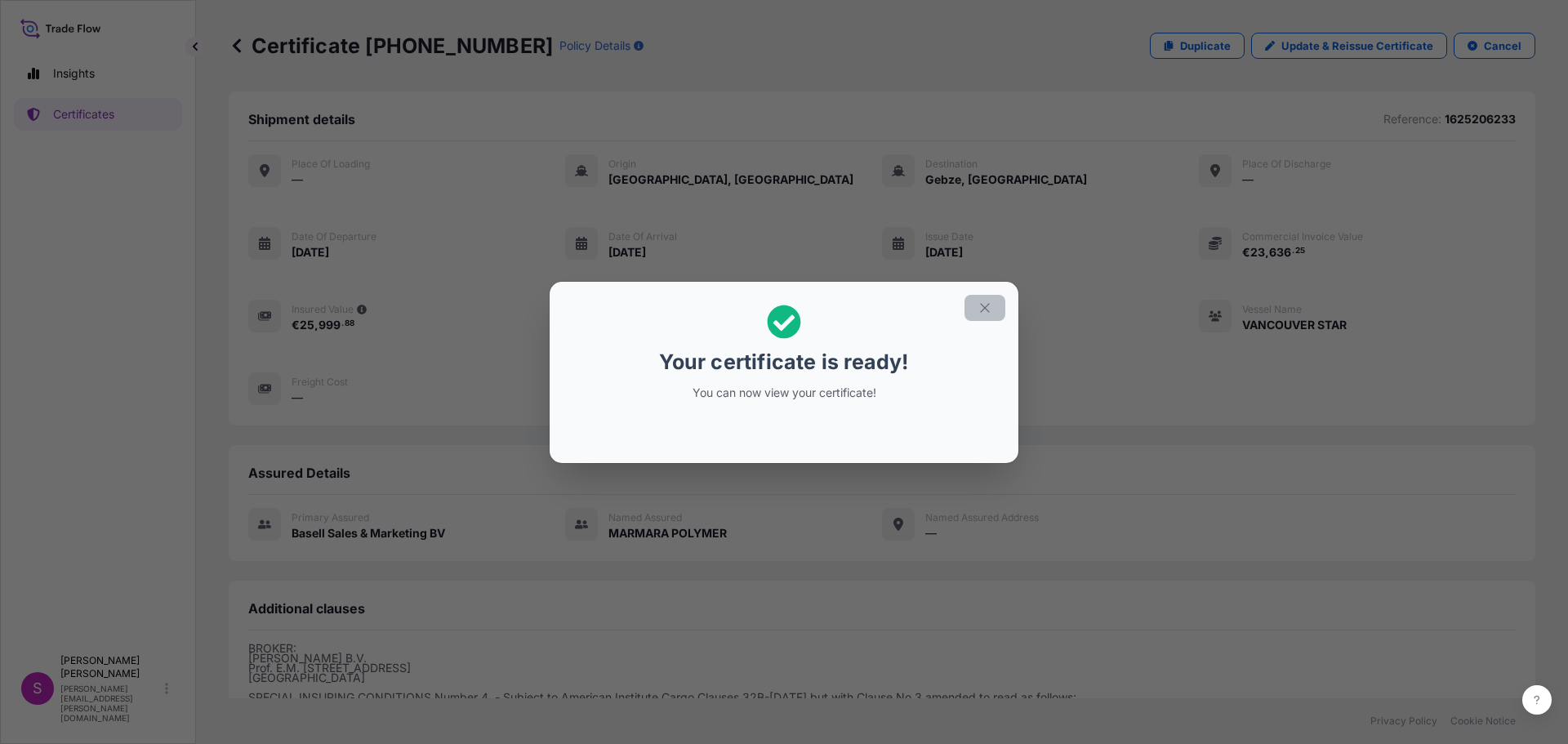
click at [978, 306] on icon "button" at bounding box center [984, 307] width 15 height 15
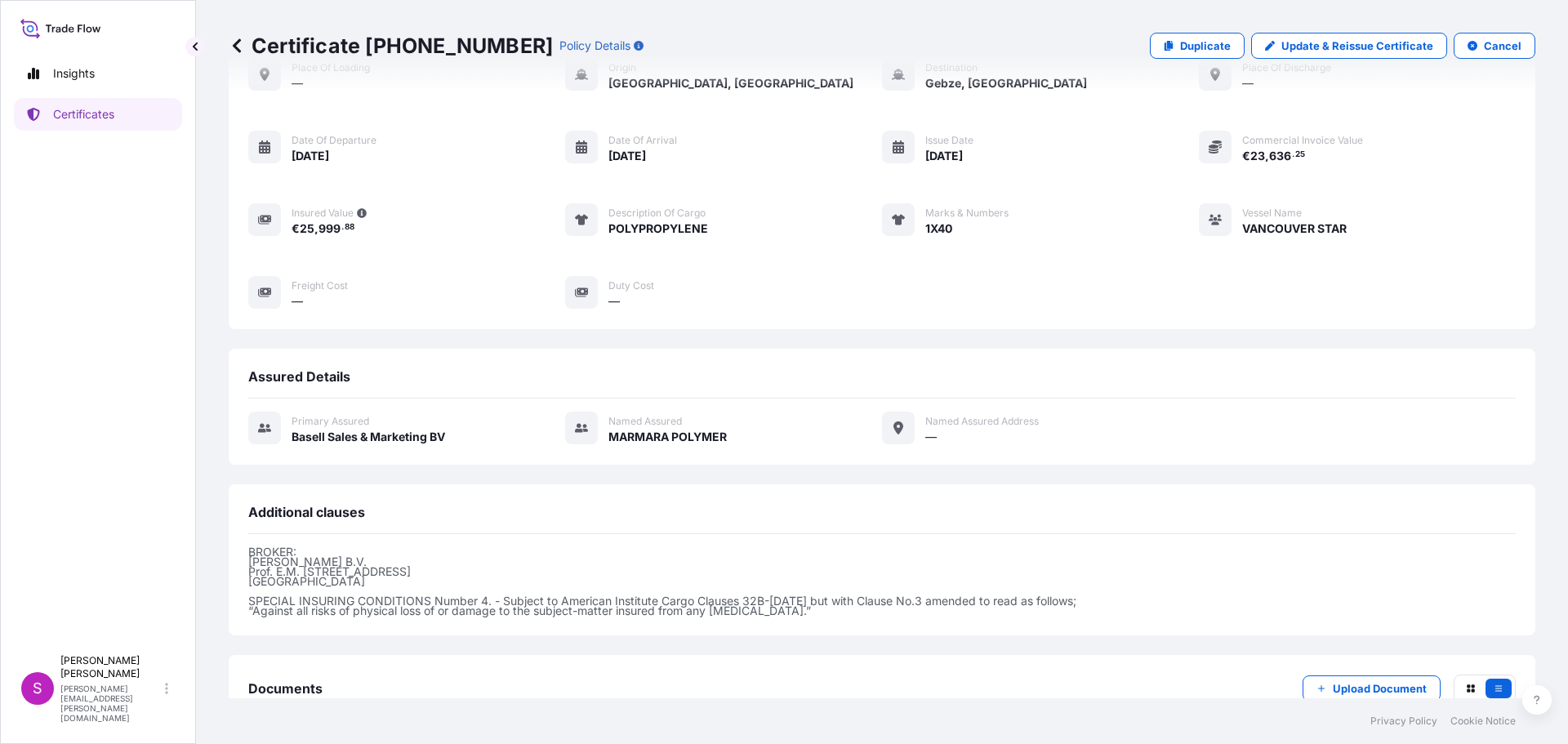
scroll to position [205, 0]
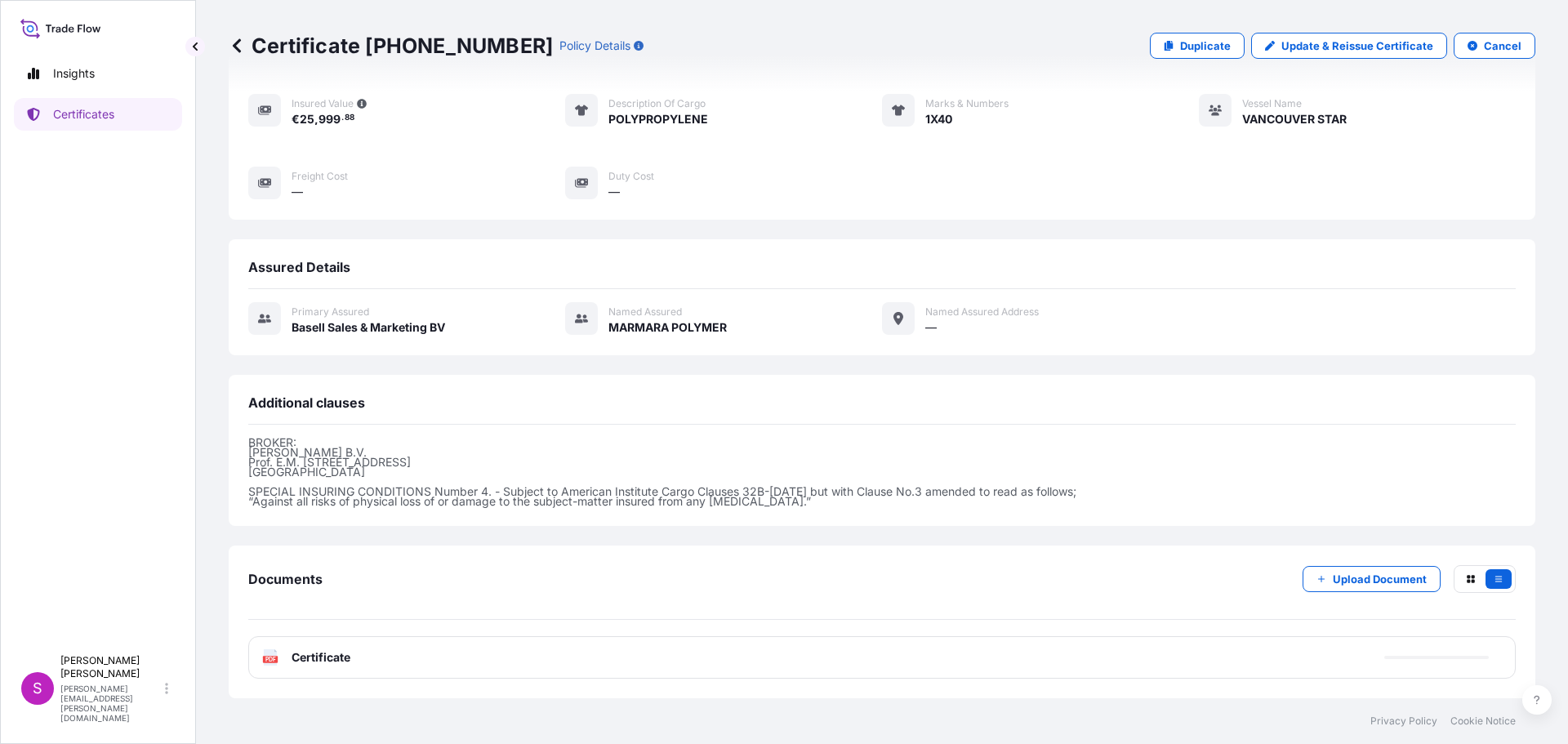
click at [266, 663] on icon at bounding box center [271, 657] width 14 height 16
click at [270, 659] on text "PDF" at bounding box center [271, 659] width 11 height 5
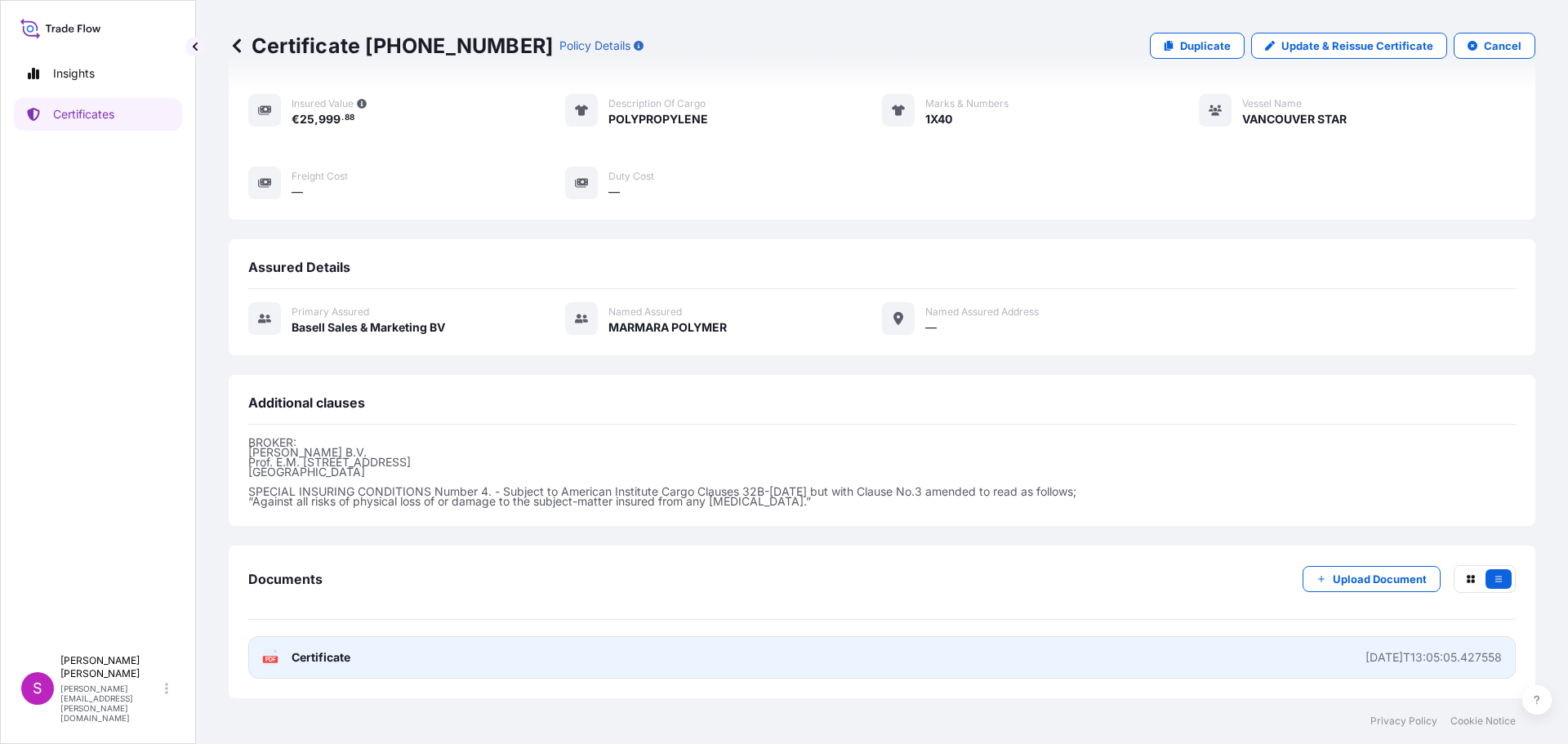
click at [266, 659] on text "PDF" at bounding box center [271, 659] width 11 height 5
